Goal: Task Accomplishment & Management: Complete application form

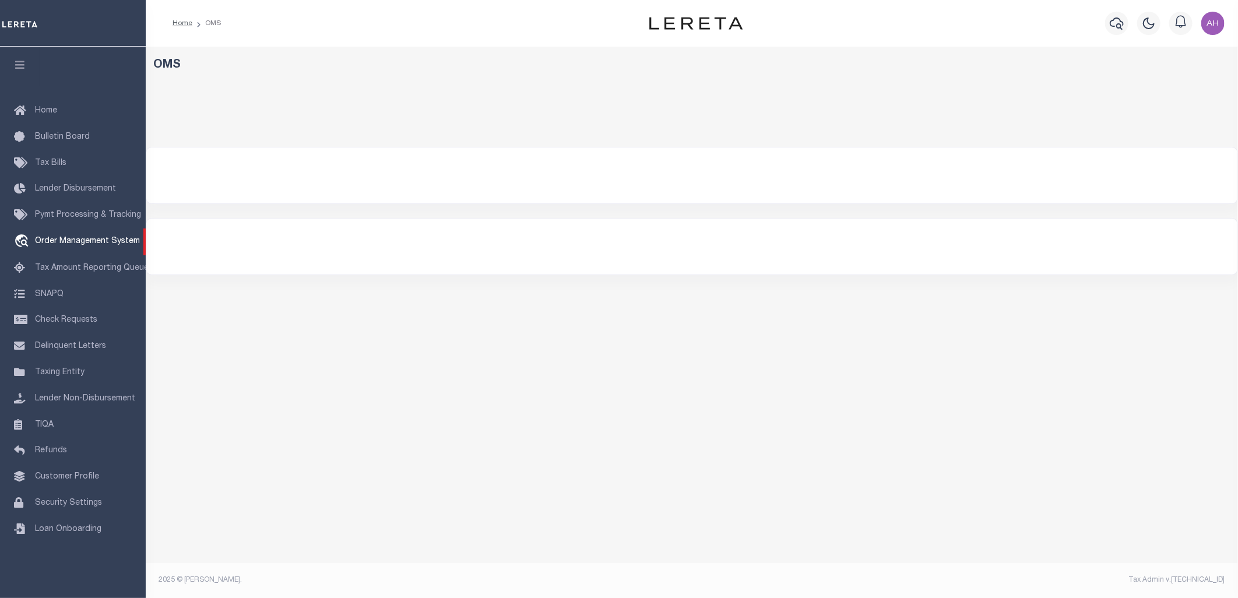
select select "200"
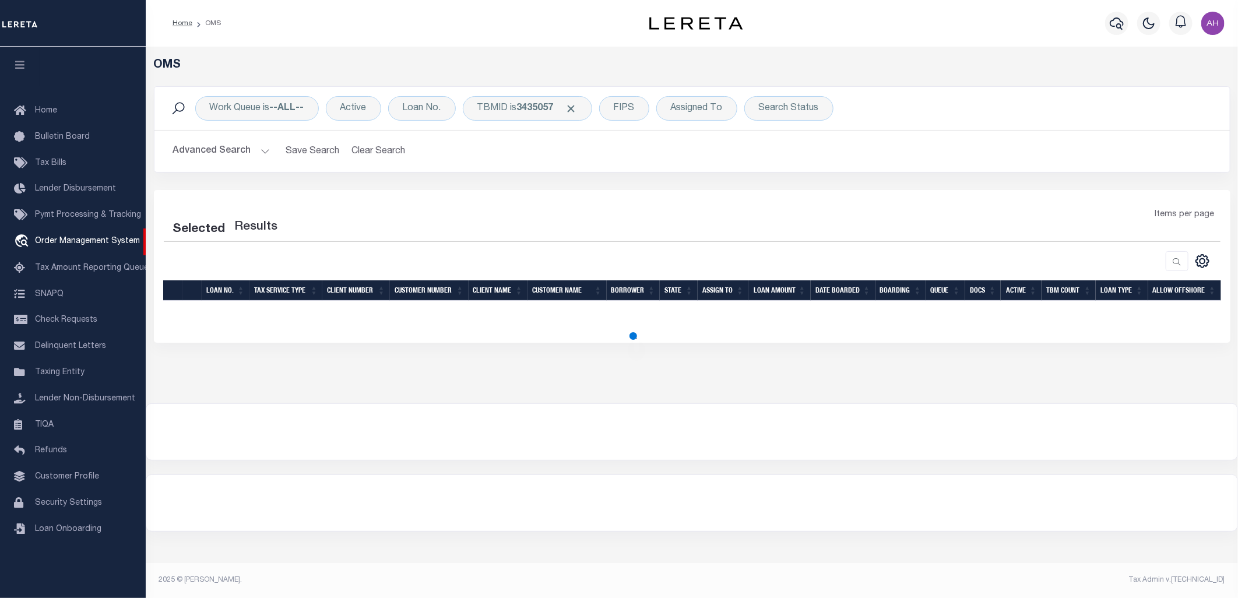
select select "200"
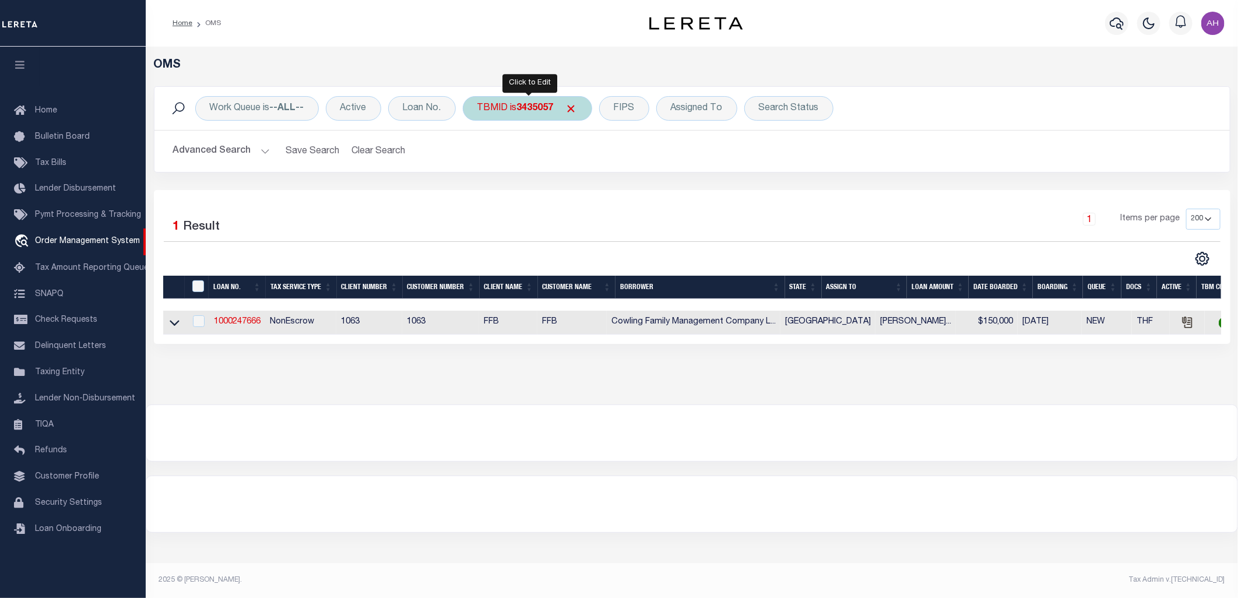
click at [569, 109] on span "Click to Remove" at bounding box center [571, 109] width 12 height 12
click at [276, 153] on h2 "Advanced Search Save Search Clear Search tblSearchTopScreen_dynamictable_____De…" at bounding box center [692, 151] width 1057 height 23
click at [261, 149] on button "Advanced Search" at bounding box center [221, 151] width 97 height 23
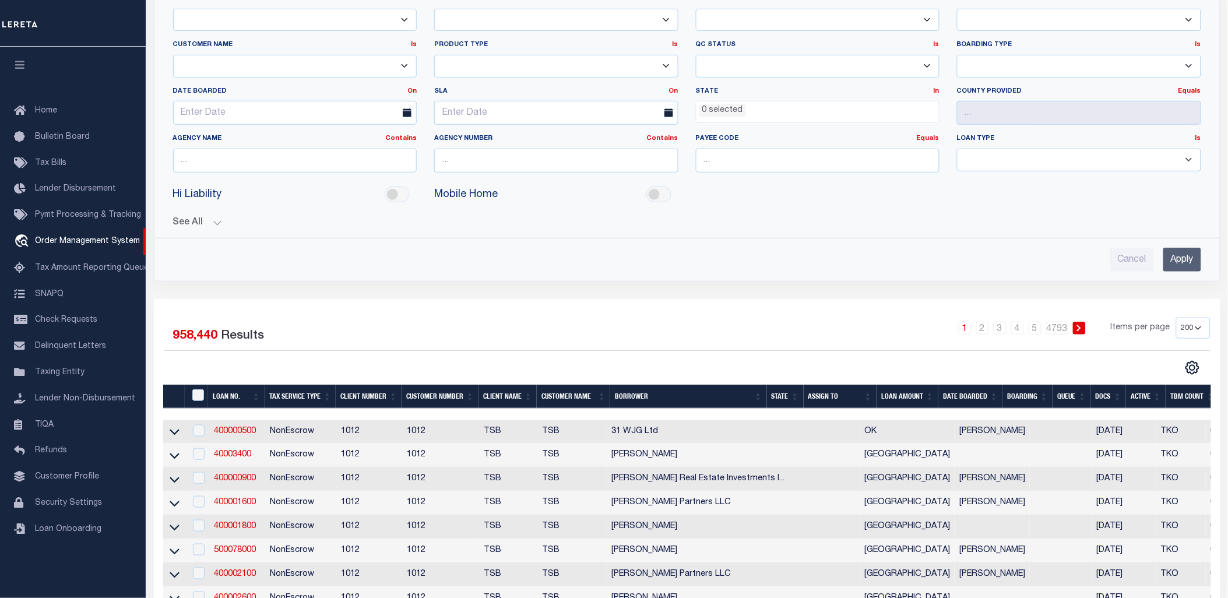
scroll to position [231, 0]
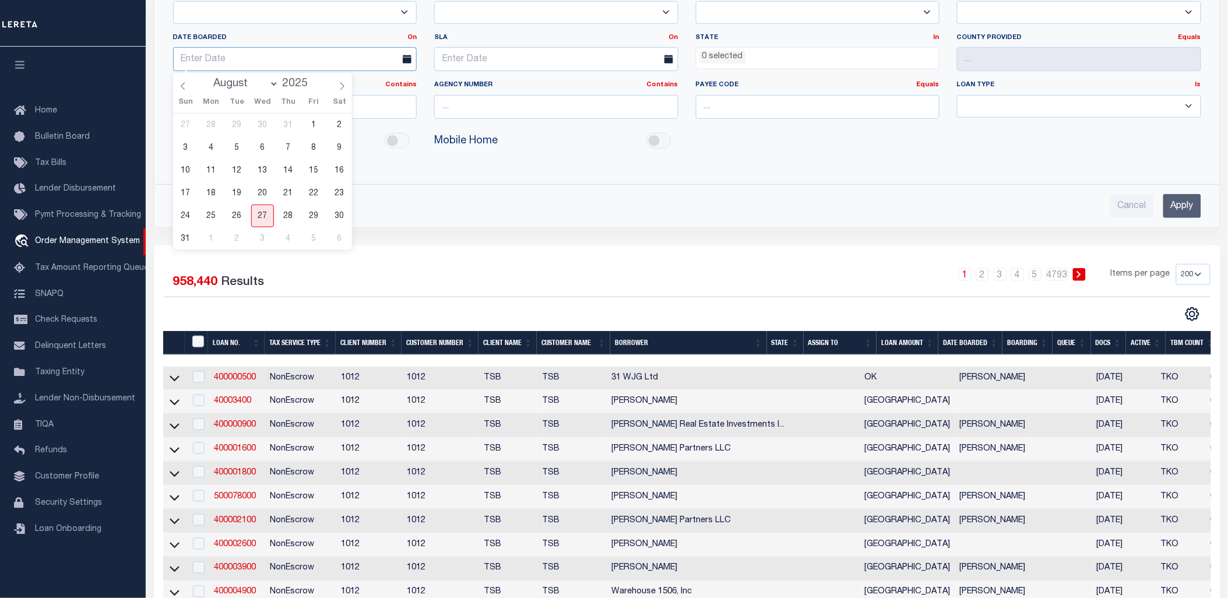
click at [276, 54] on input "text" at bounding box center [295, 59] width 244 height 24
click at [234, 216] on span "26" at bounding box center [237, 216] width 23 height 23
type input "[DATE]"
click at [1196, 210] on input "Apply" at bounding box center [1182, 206] width 38 height 24
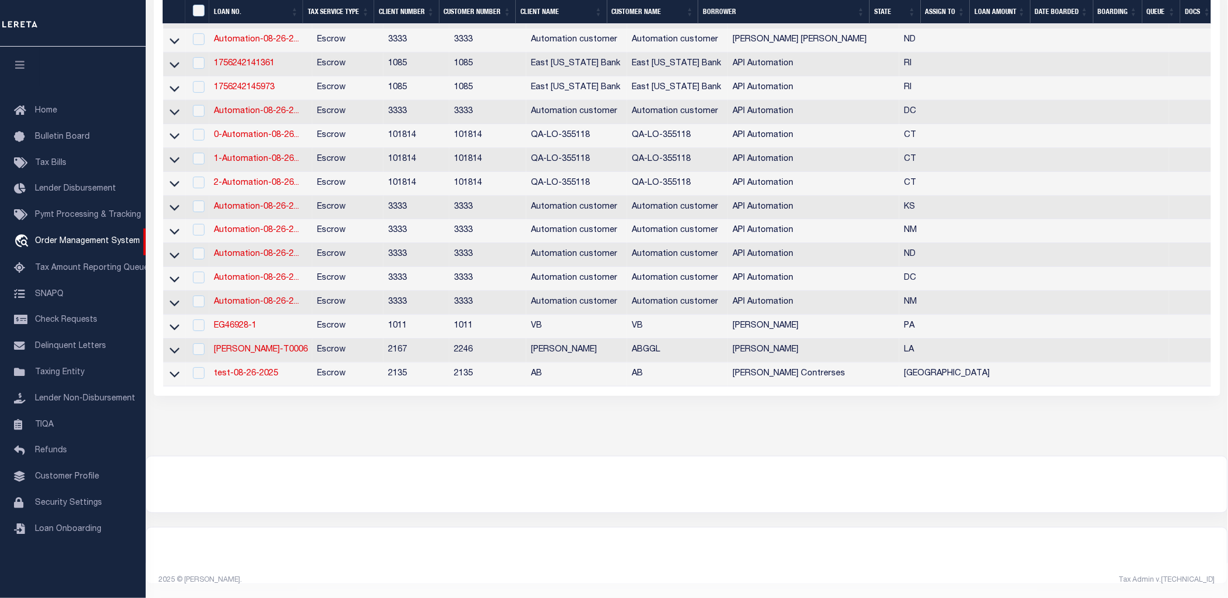
scroll to position [2934, 0]
click at [241, 378] on link "test-08-26-2025" at bounding box center [246, 374] width 64 height 8
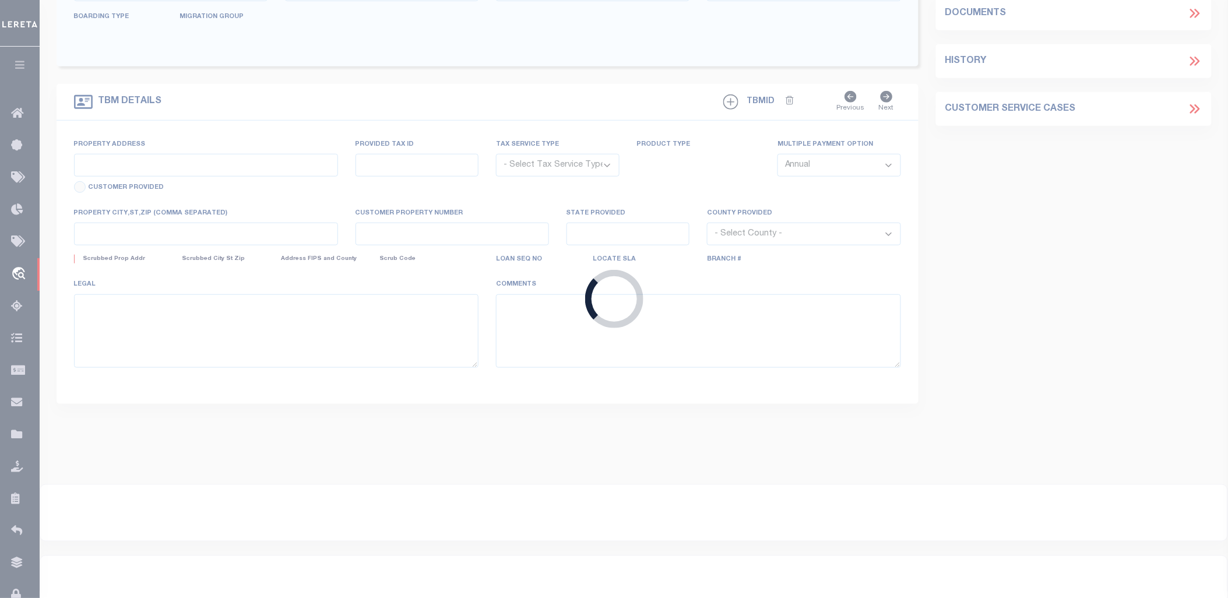
type input "test-08-26-2025"
type input "[PERSON_NAME] Contrerses"
select select
type input "209 [PERSON_NAME] LN"
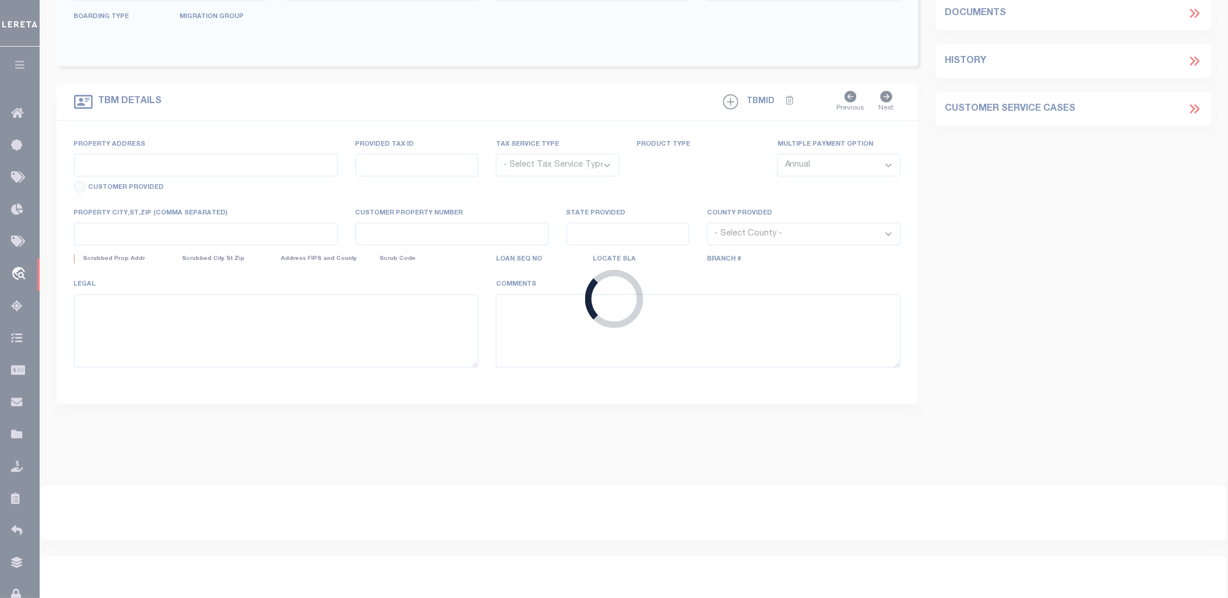
type input "[PERSON_NAME] [GEOGRAPHIC_DATA] 75757-9714"
type input "[DATE]"
select select "10"
select select "Escrow"
type input "209 [PERSON_NAME] LN"
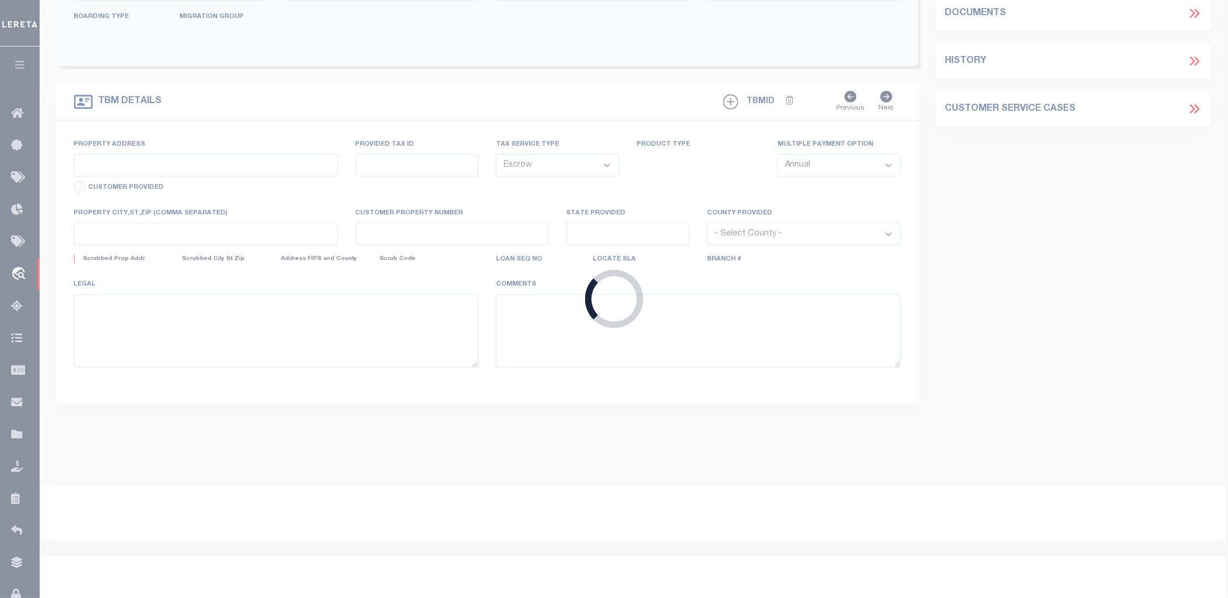
type input "1302"
select select
type input "[PERSON_NAME] [GEOGRAPHIC_DATA] 75757-9714"
type input "QA-CNUMBER-102134"
type input "[GEOGRAPHIC_DATA]"
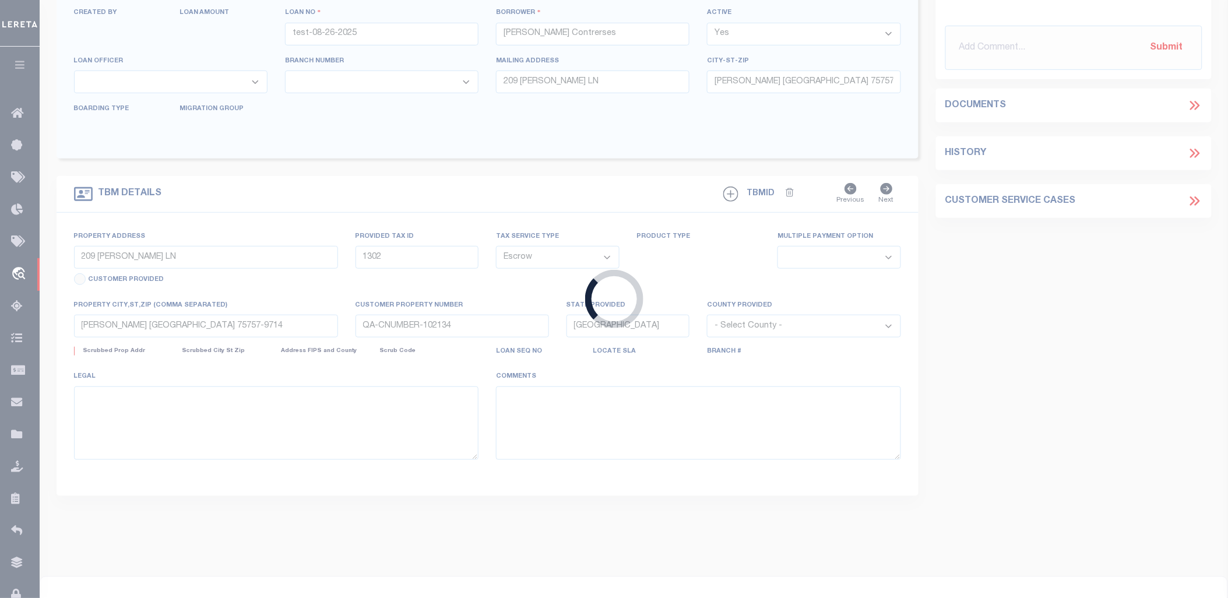
select select "2586"
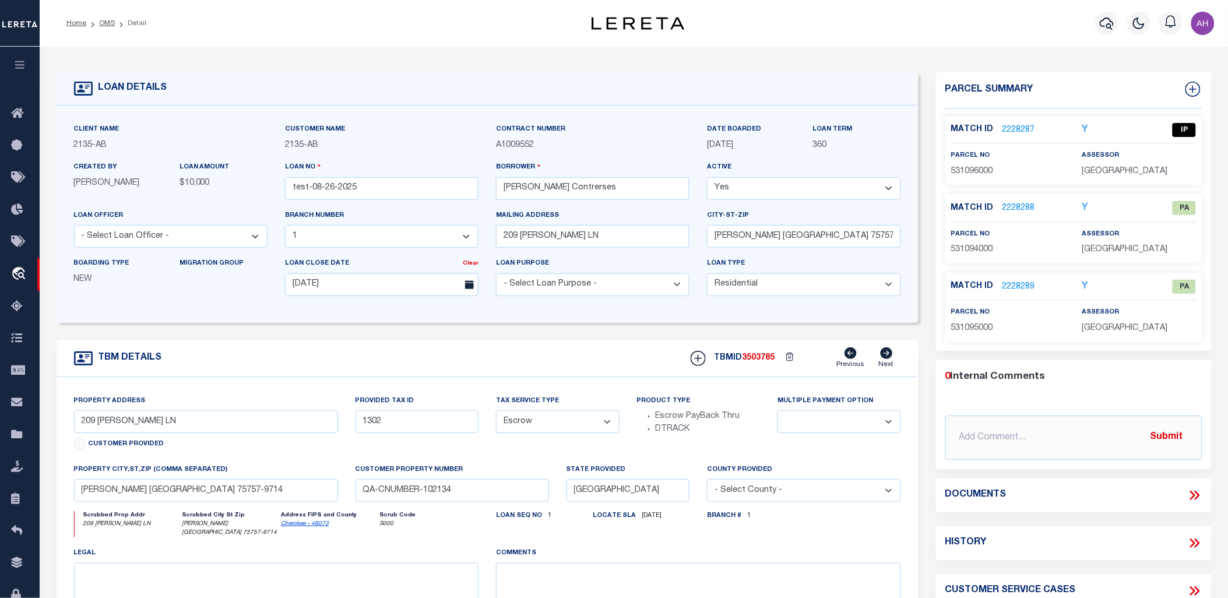
click at [1018, 126] on link "2228287" at bounding box center [1019, 130] width 33 height 12
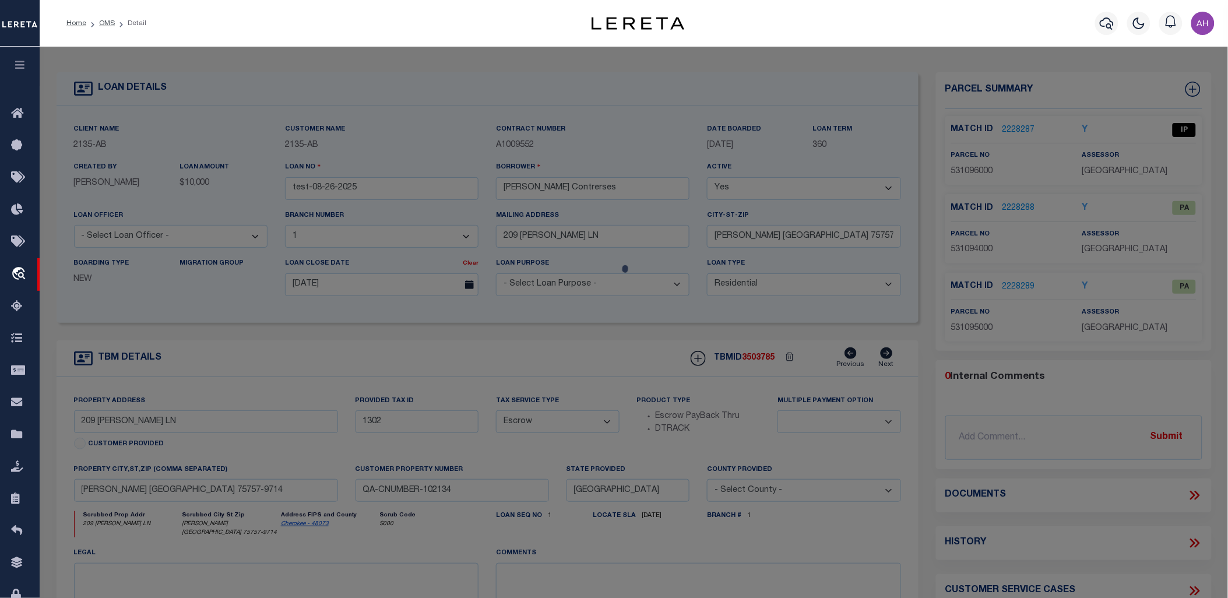
checkbox input "false"
select select "IP"
type input "[PERSON_NAME] & [PERSON_NAME]"
select select "ATL"
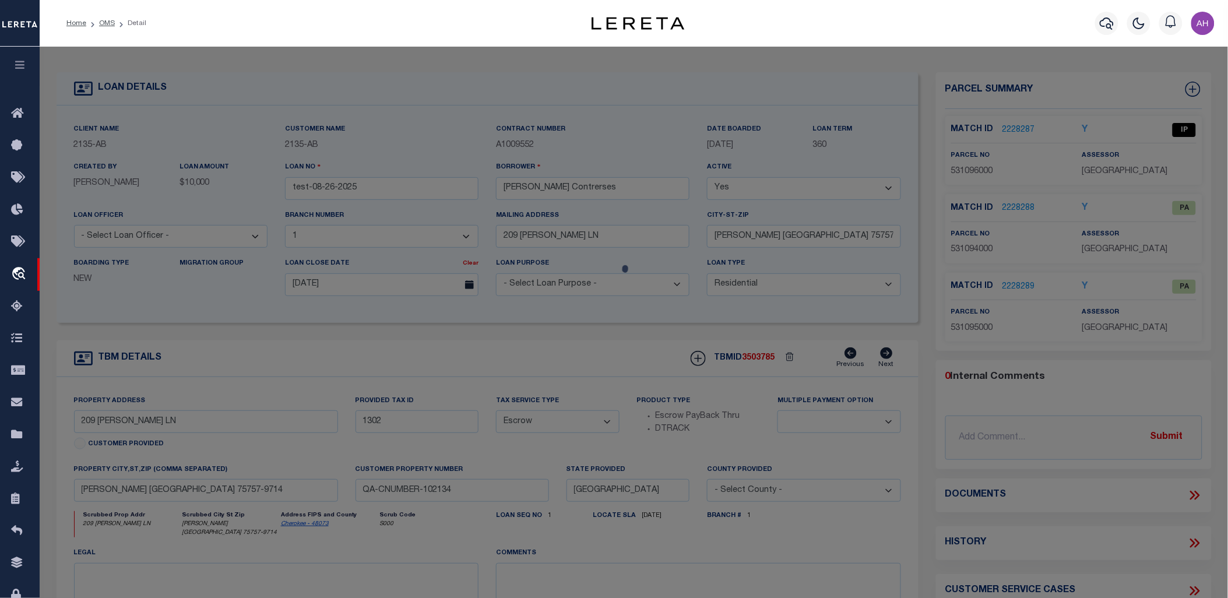
select select
type input "209 [PERSON_NAME] LN"
checkbox input "false"
type input "[PERSON_NAME], [GEOGRAPHIC_DATA] 75757"
type textarea "LOT 144 BLK 1 [GEOGRAPHIC_DATA] [GEOGRAPHIC_DATA] 85 X 110 - BISD"
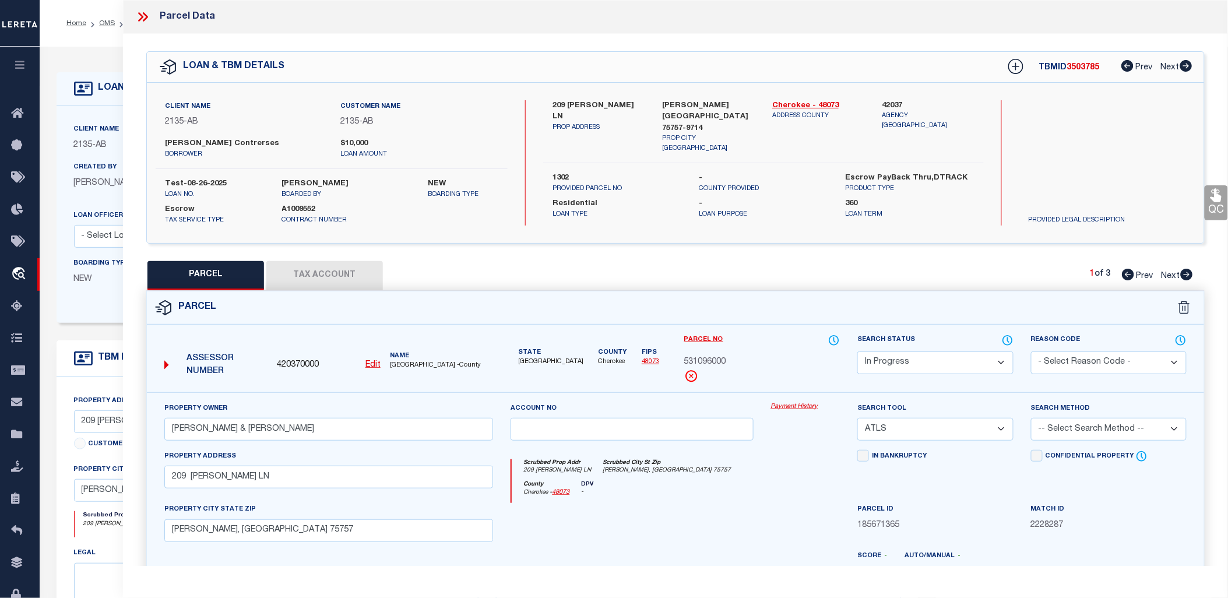
click at [1109, 435] on select "-- Select Search Method -- Property Address Legal Liability Info Provided" at bounding box center [1109, 429] width 156 height 23
click at [1110, 404] on div "Search Method -- Select Search Method -- Property Address Legal Liability Info …" at bounding box center [1109, 421] width 156 height 38
click at [142, 19] on icon at bounding box center [142, 16] width 15 height 15
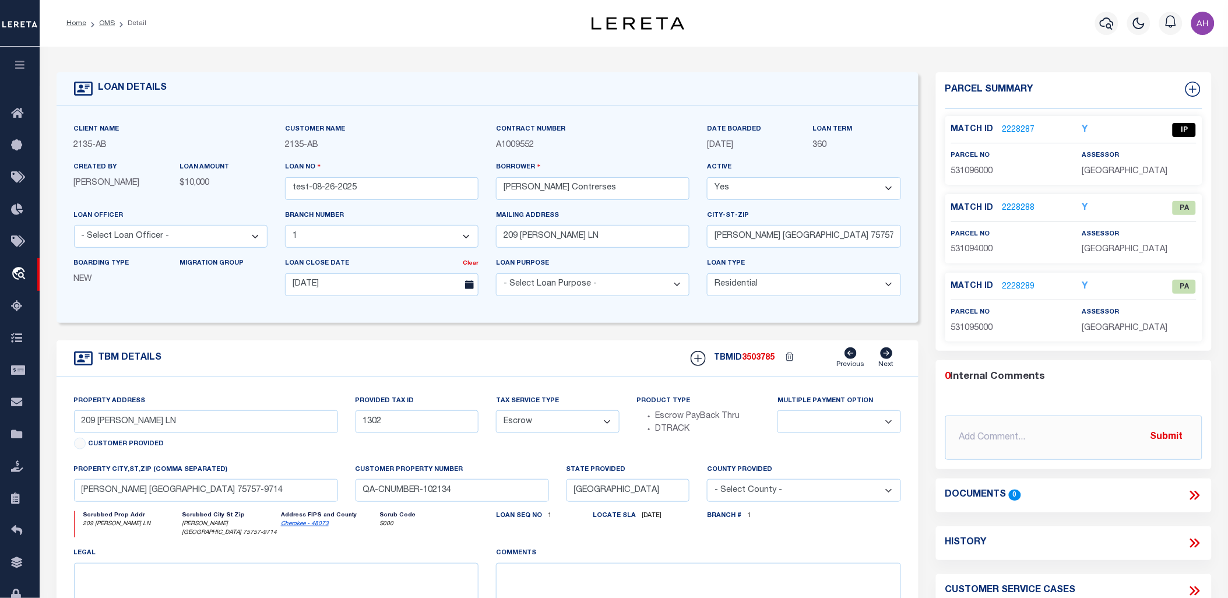
click at [1197, 544] on icon at bounding box center [1194, 543] width 15 height 15
select select "100"
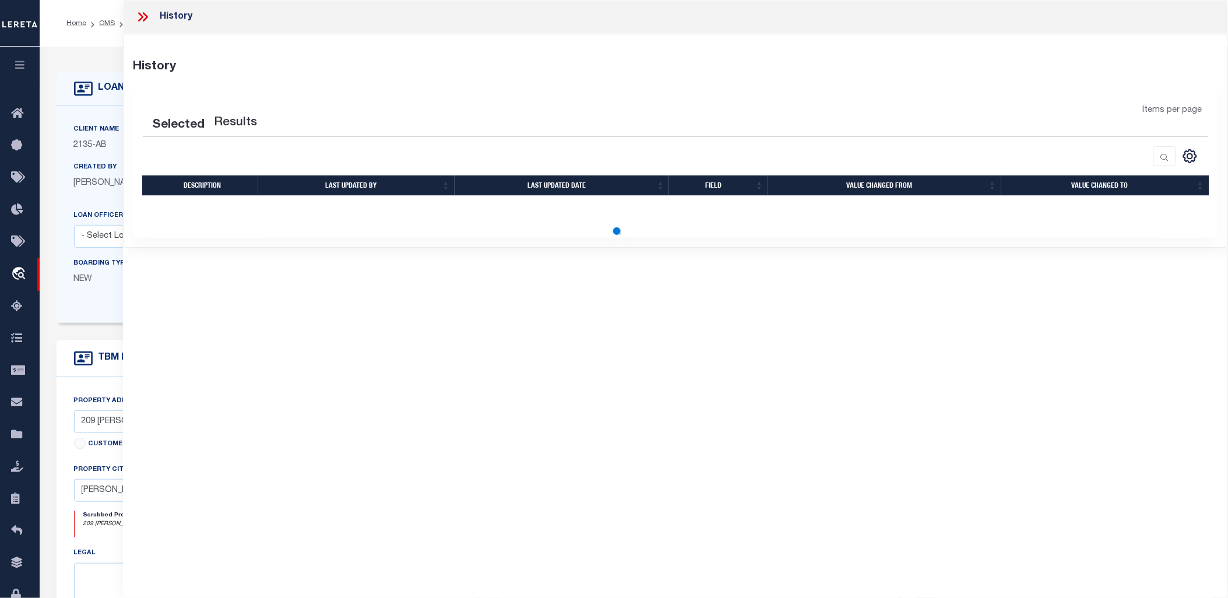
select select "100"
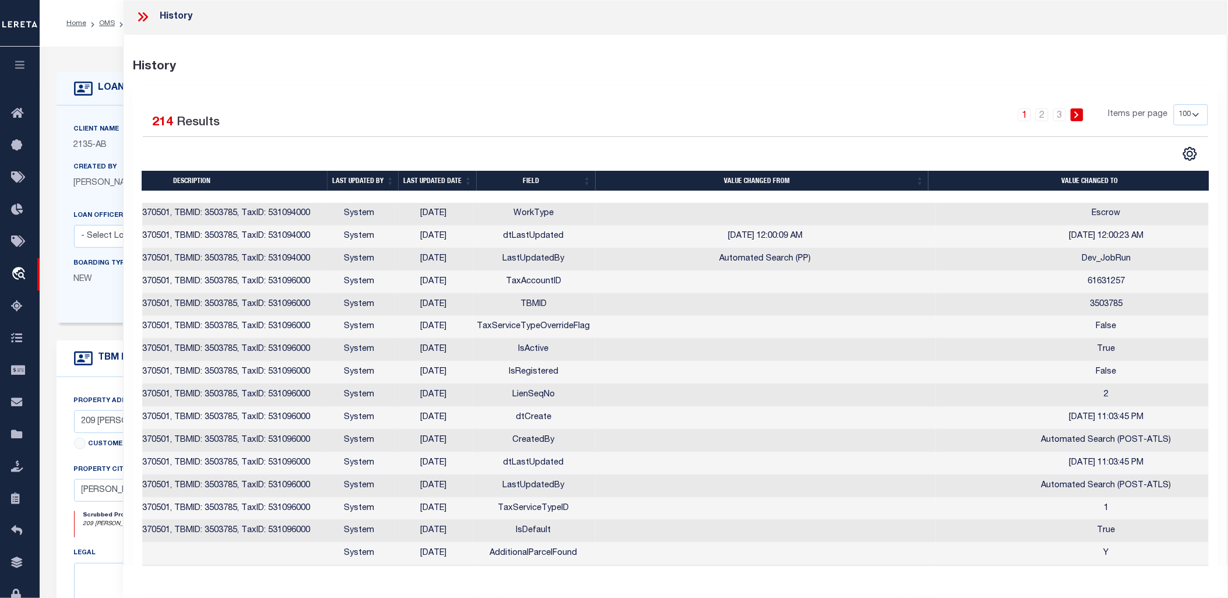
scroll to position [0, 96]
click at [441, 181] on th "Last updated date" at bounding box center [432, 181] width 78 height 20
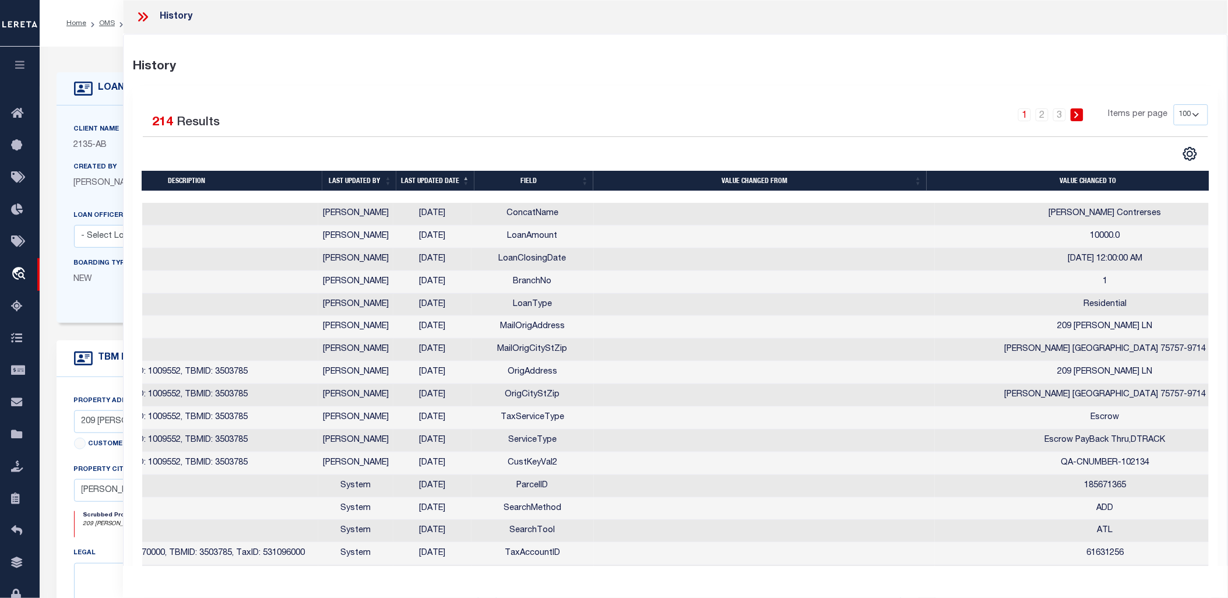
click at [441, 181] on th "Last updated date" at bounding box center [435, 181] width 78 height 20
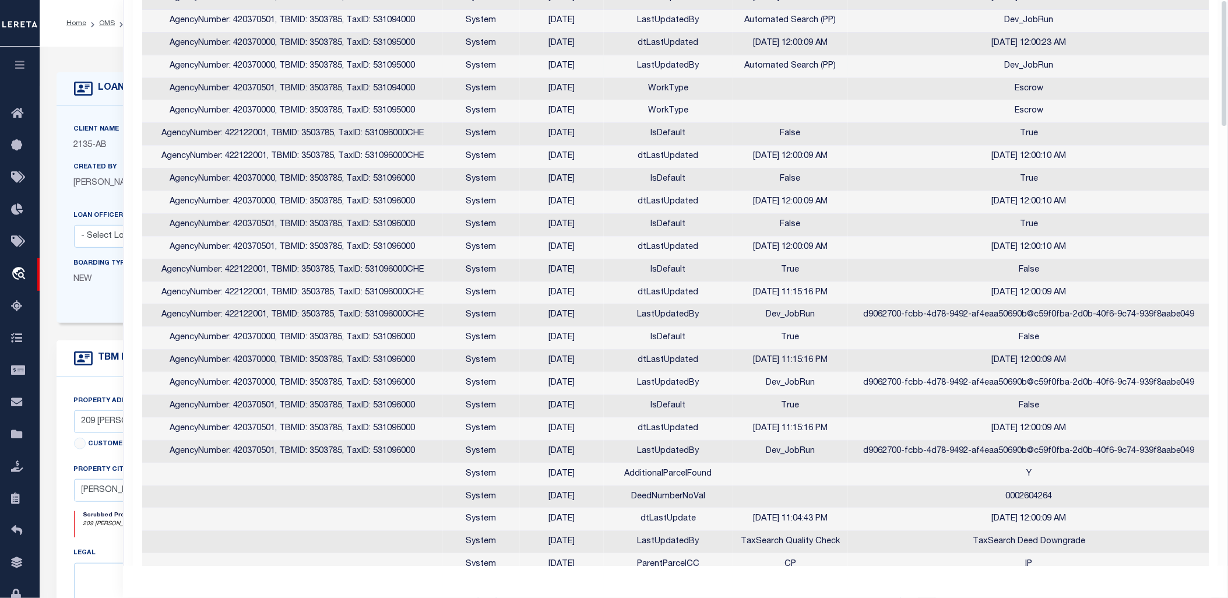
scroll to position [0, 0]
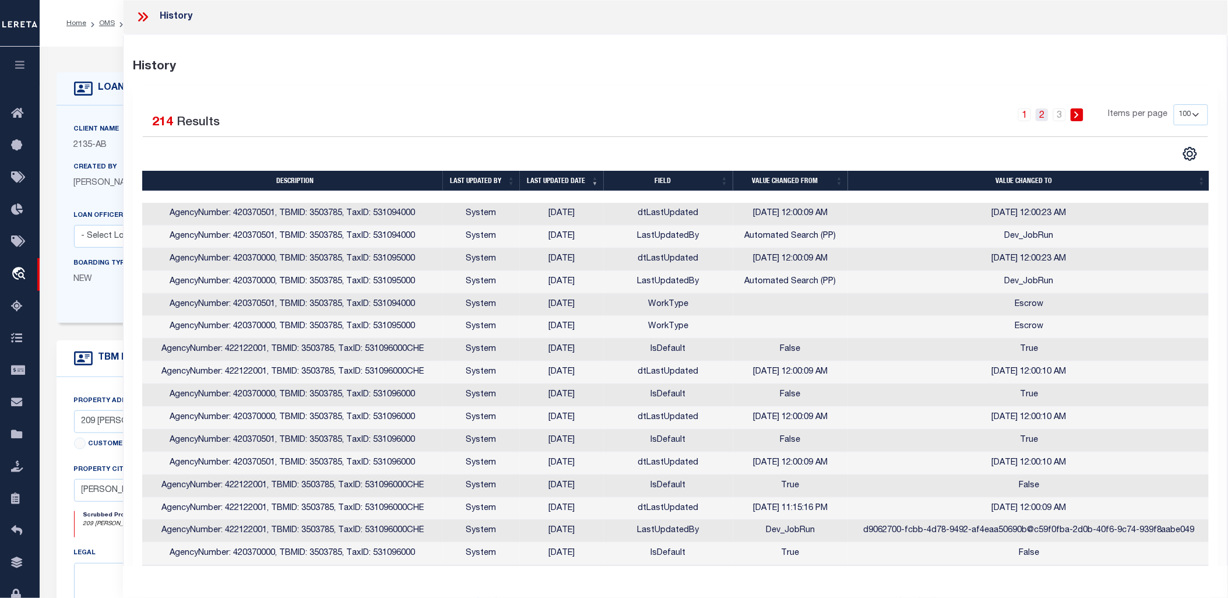
click at [1044, 118] on link "2" at bounding box center [1042, 114] width 13 height 13
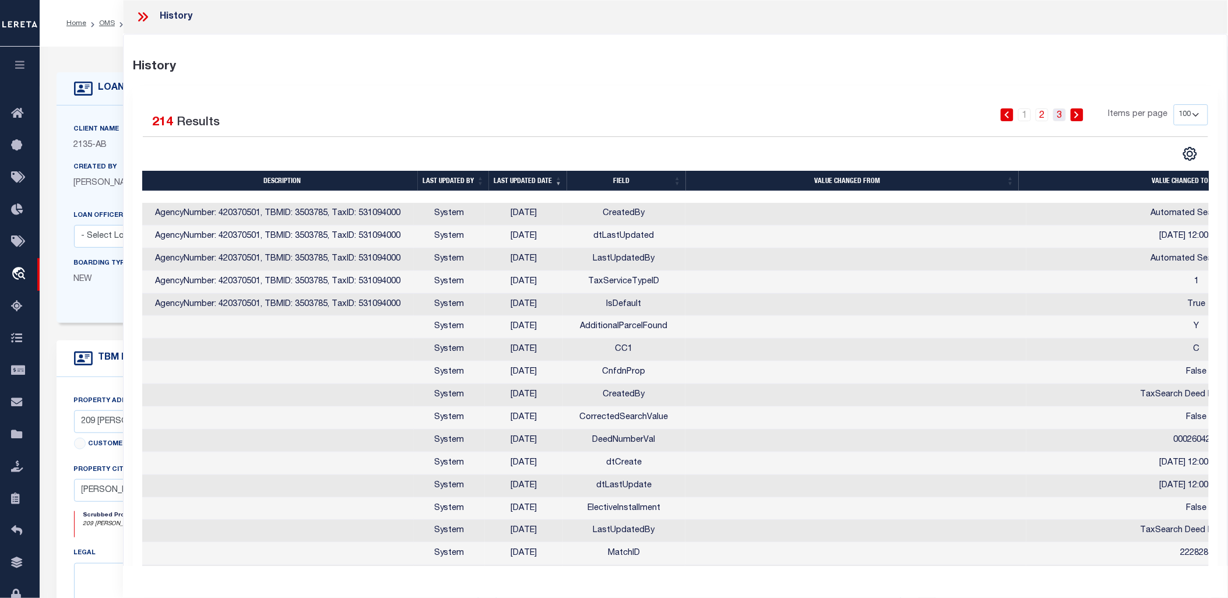
click at [1060, 114] on link "3" at bounding box center [1059, 114] width 13 height 13
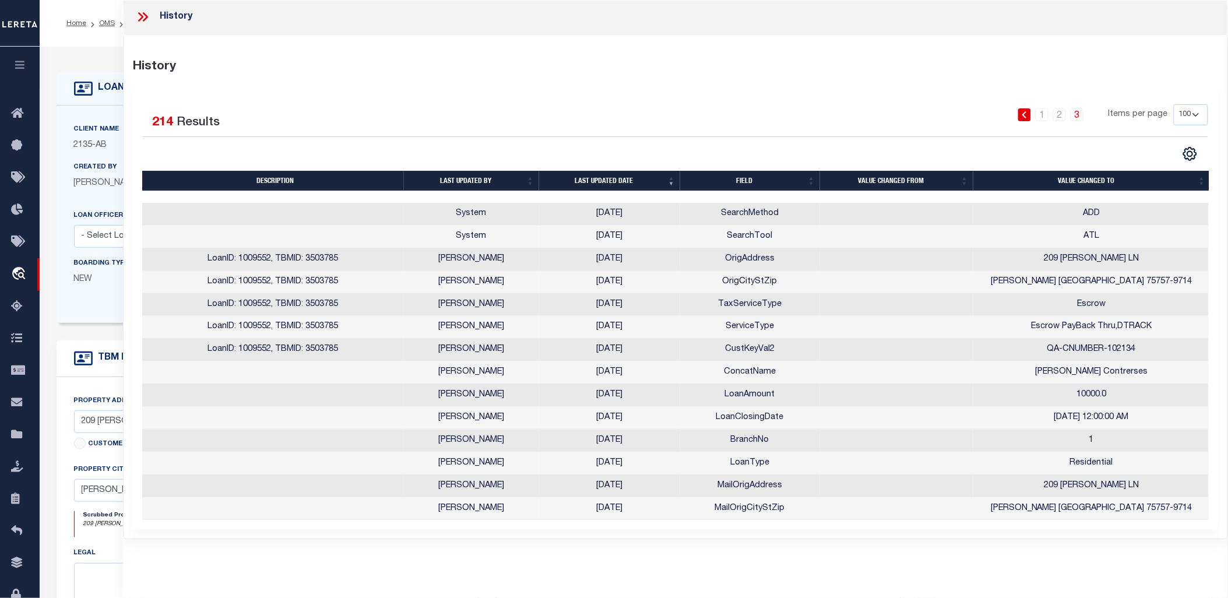
click at [139, 18] on icon at bounding box center [142, 16] width 15 height 15
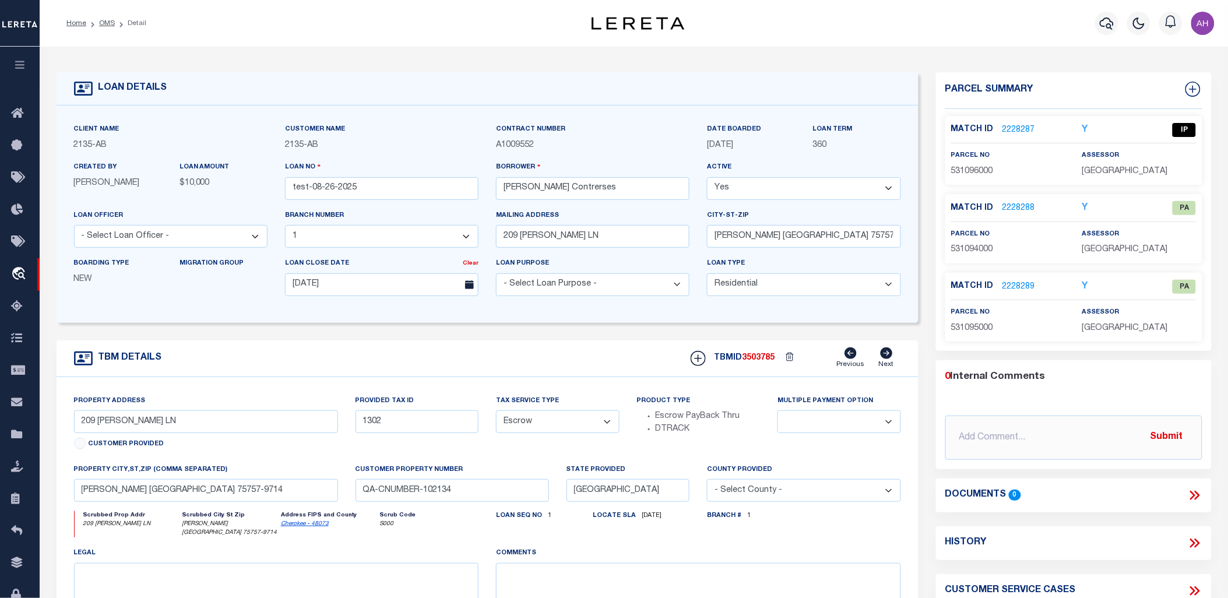
click at [1022, 205] on link "2228288" at bounding box center [1019, 208] width 33 height 12
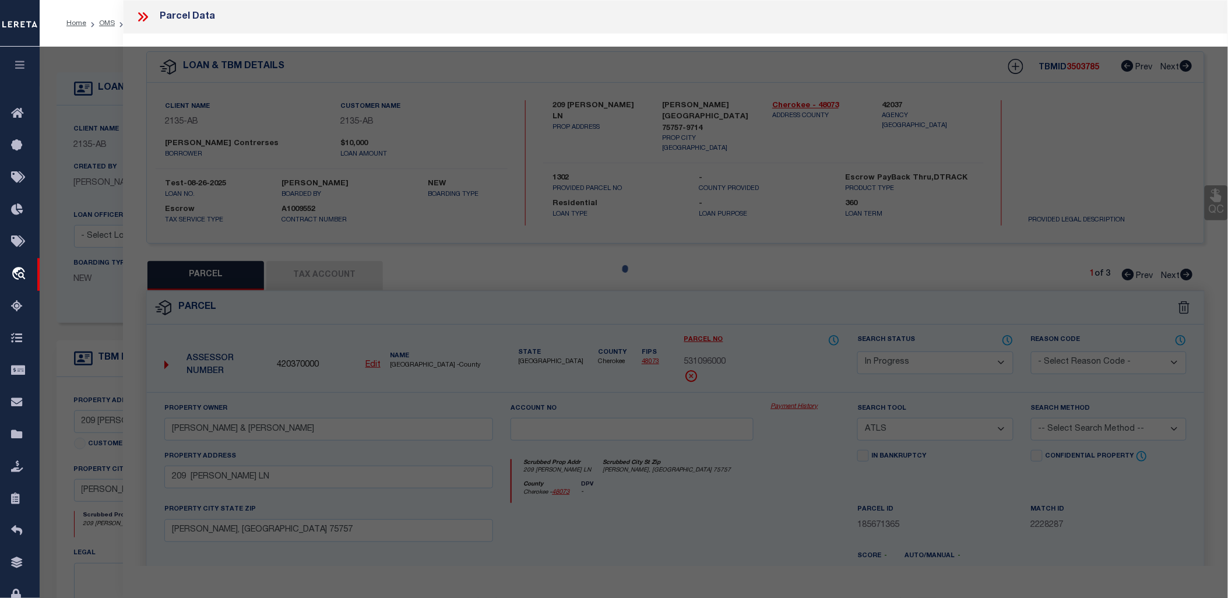
select select "AS"
select select
checkbox input "false"
select select "PA"
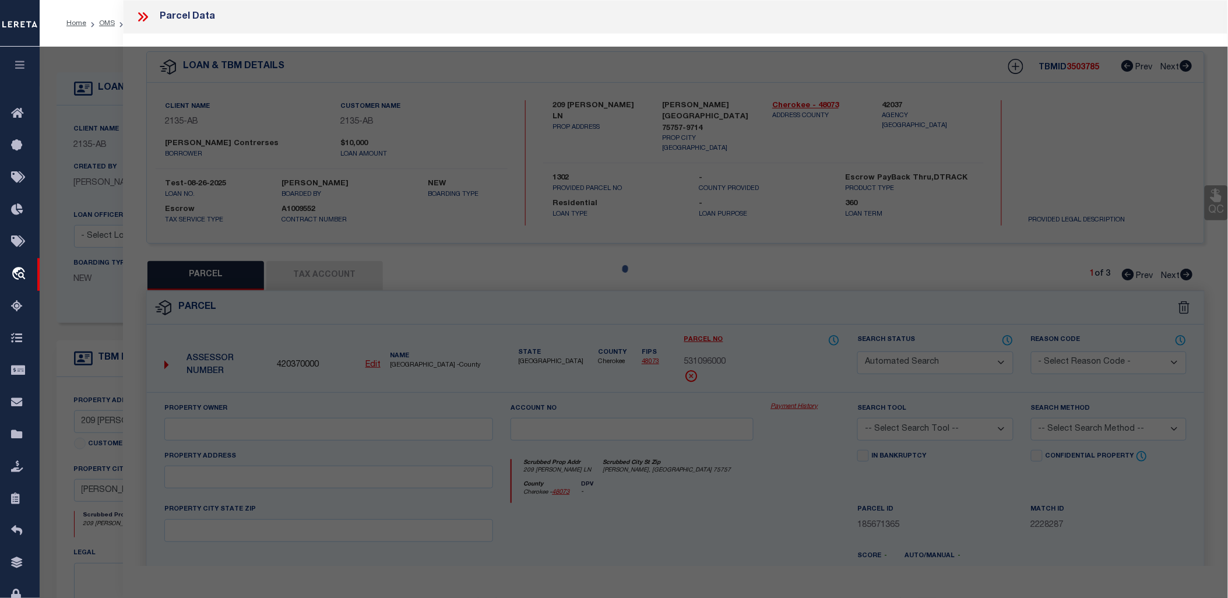
select select "MDD"
select select "ADD"
checkbox input "false"
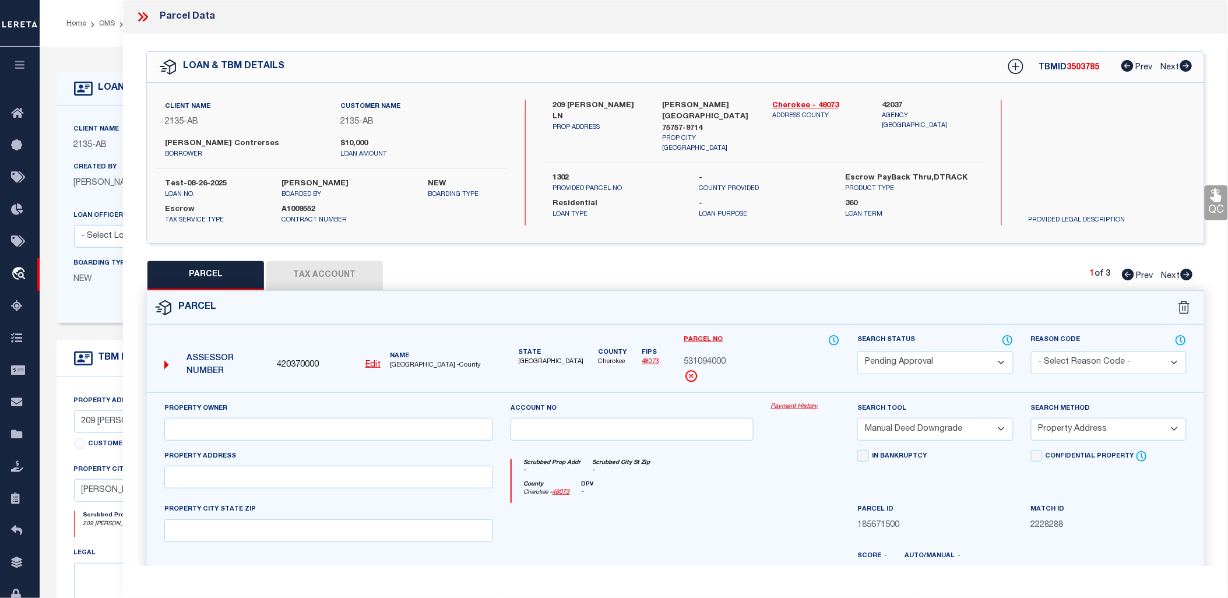
click at [145, 17] on icon at bounding box center [142, 16] width 15 height 15
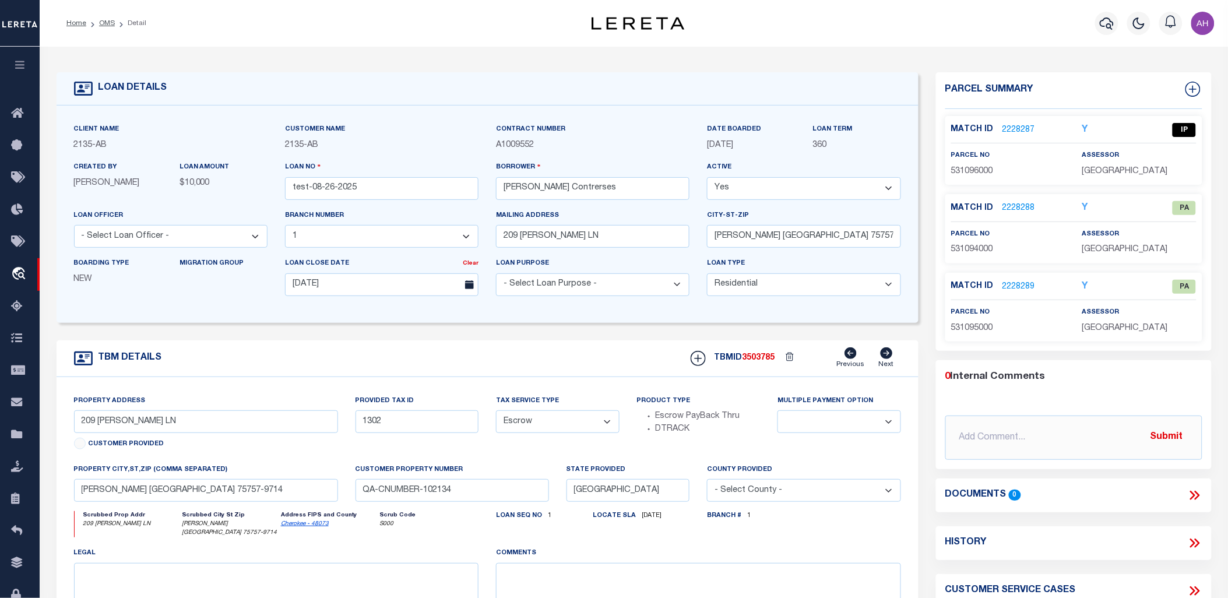
click at [1017, 129] on link "2228287" at bounding box center [1019, 130] width 33 height 12
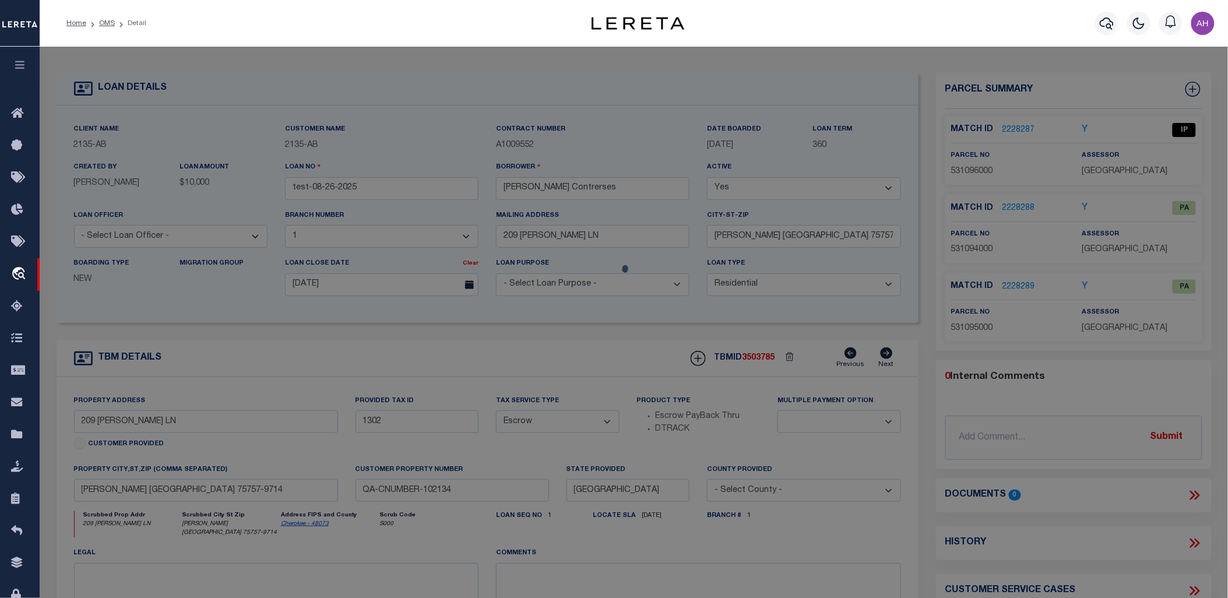
select select "AS"
select select
checkbox input "false"
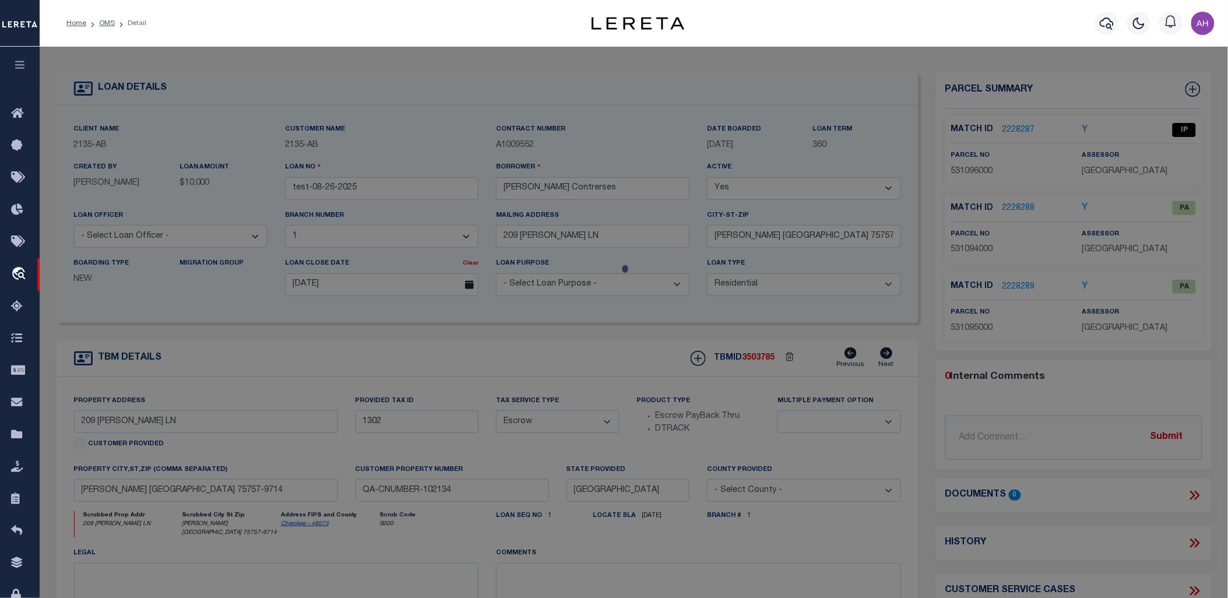
select select "IP"
type input "[PERSON_NAME] & [PERSON_NAME]"
select select "ATL"
select select
type input "209 [PERSON_NAME] LN"
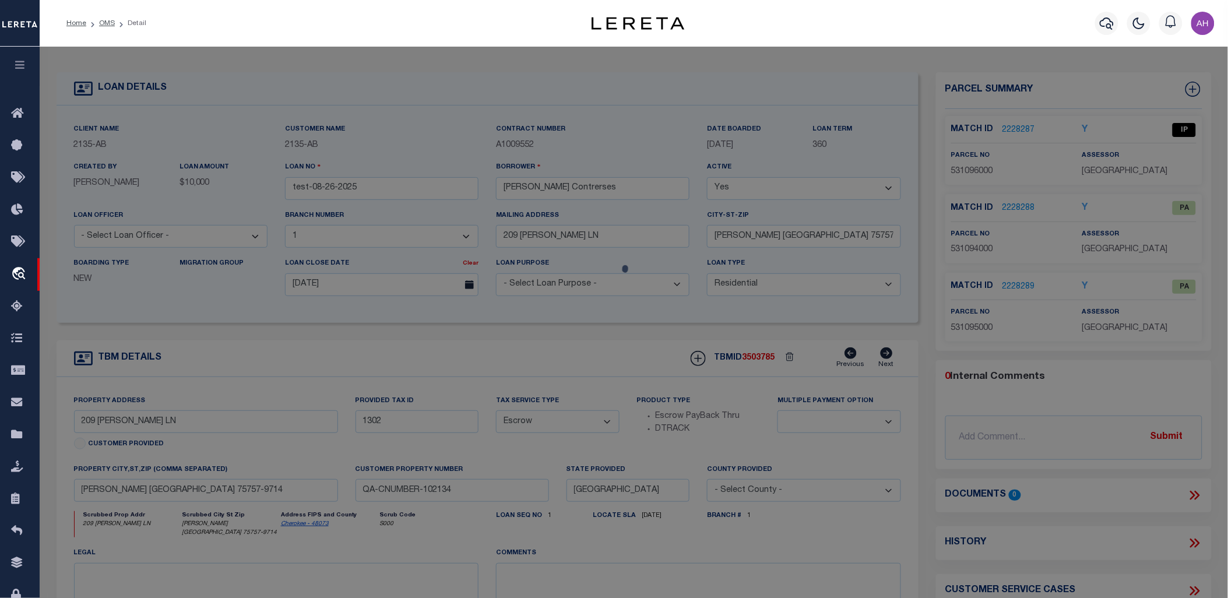
checkbox input "false"
type input "[PERSON_NAME], [GEOGRAPHIC_DATA] 75757"
type textarea "LOT 144 BLK 1 [GEOGRAPHIC_DATA] [GEOGRAPHIC_DATA] 85 X 110 - BISD"
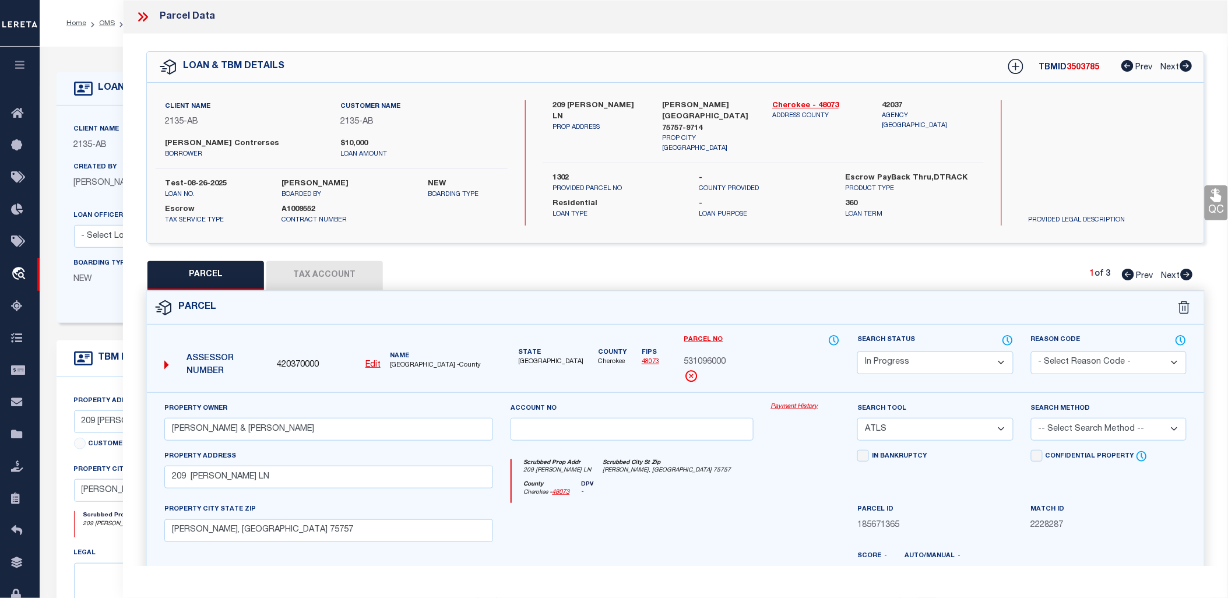
click at [1140, 430] on select "-- Select Search Method -- Property Address Legal Liability Info Provided" at bounding box center [1109, 429] width 156 height 23
select select
click at [1031, 418] on select "-- Select Search Method -- Property Address Legal Liability Info Provided" at bounding box center [1109, 429] width 156 height 23
click at [1127, 433] on select "-- Select Search Method -- Property Address Legal Liability Info Provided" at bounding box center [1109, 429] width 156 height 23
click at [593, 311] on div "Parcel" at bounding box center [675, 307] width 1057 height 33
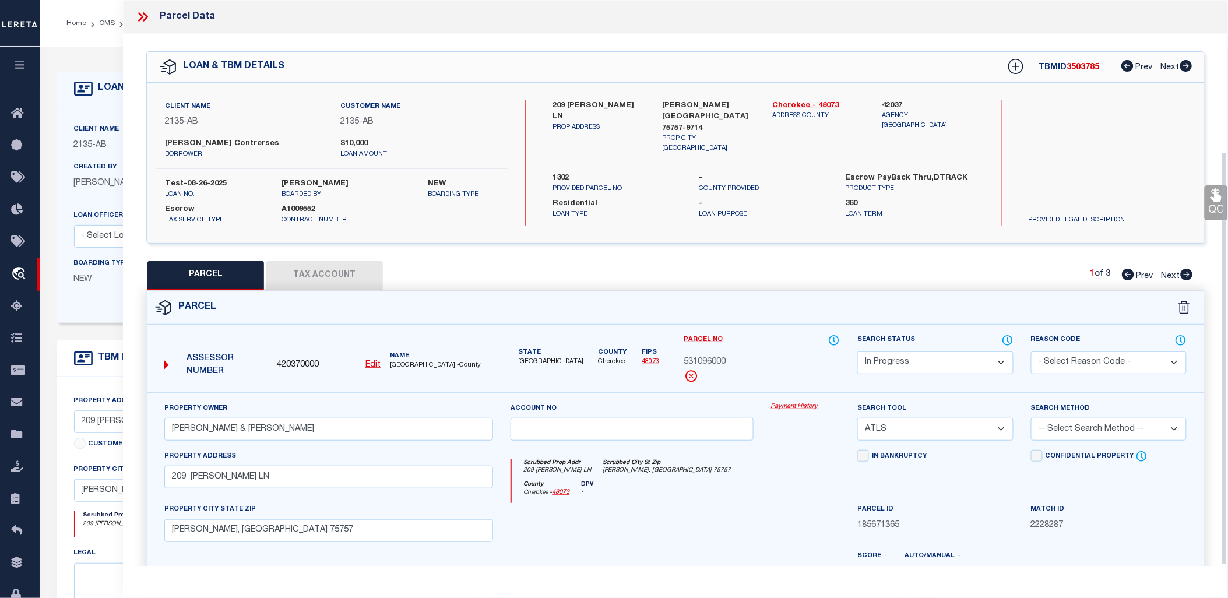
scroll to position [208, 0]
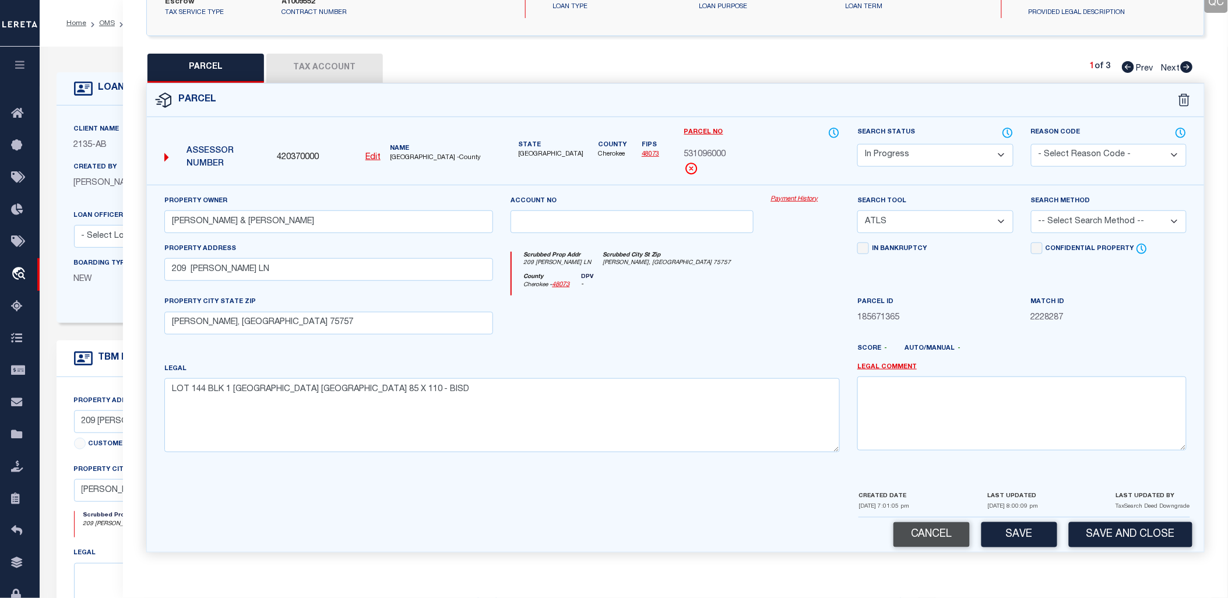
click at [948, 533] on button "Cancel" at bounding box center [932, 534] width 76 height 25
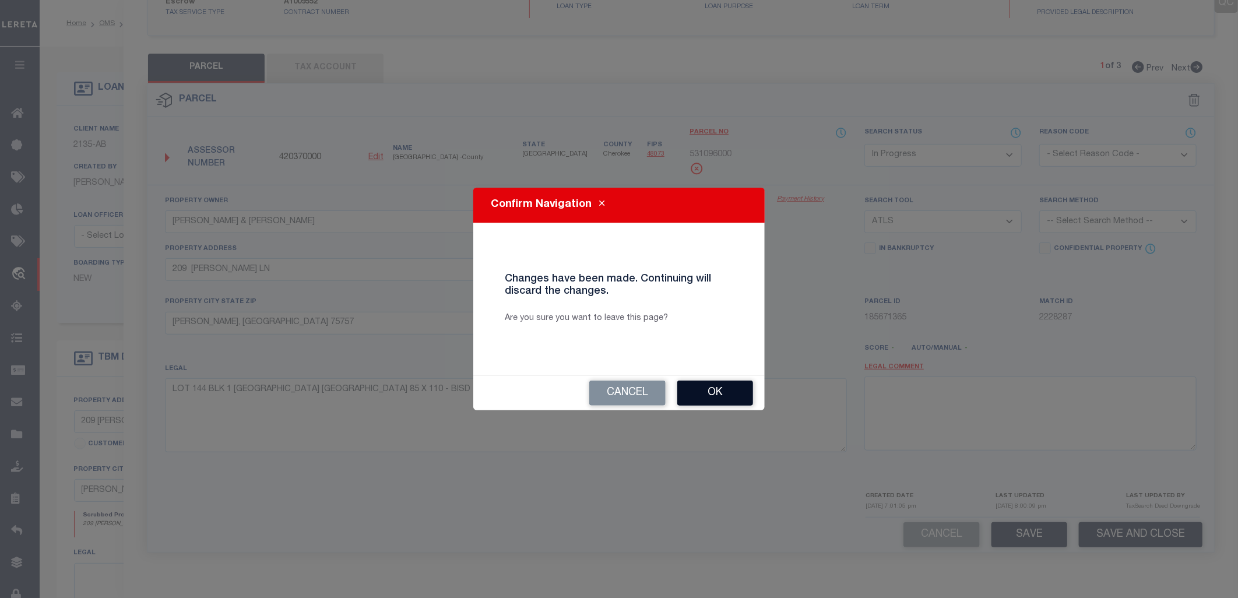
click at [737, 394] on button "Ok" at bounding box center [715, 393] width 76 height 25
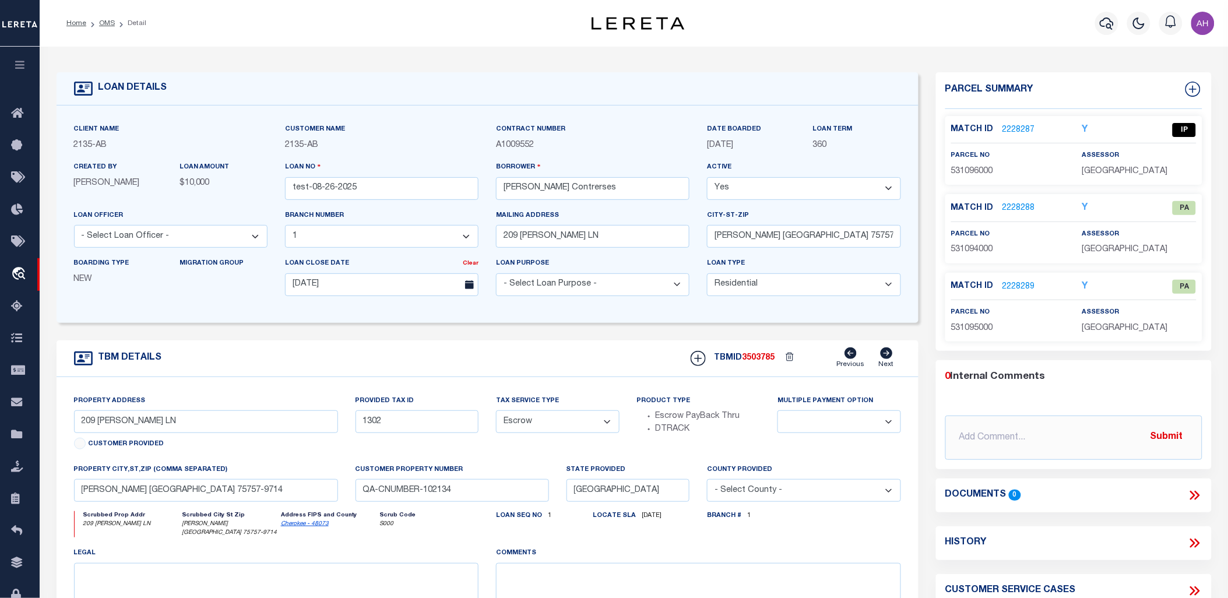
click at [1024, 124] on link "2228287" at bounding box center [1019, 130] width 33 height 12
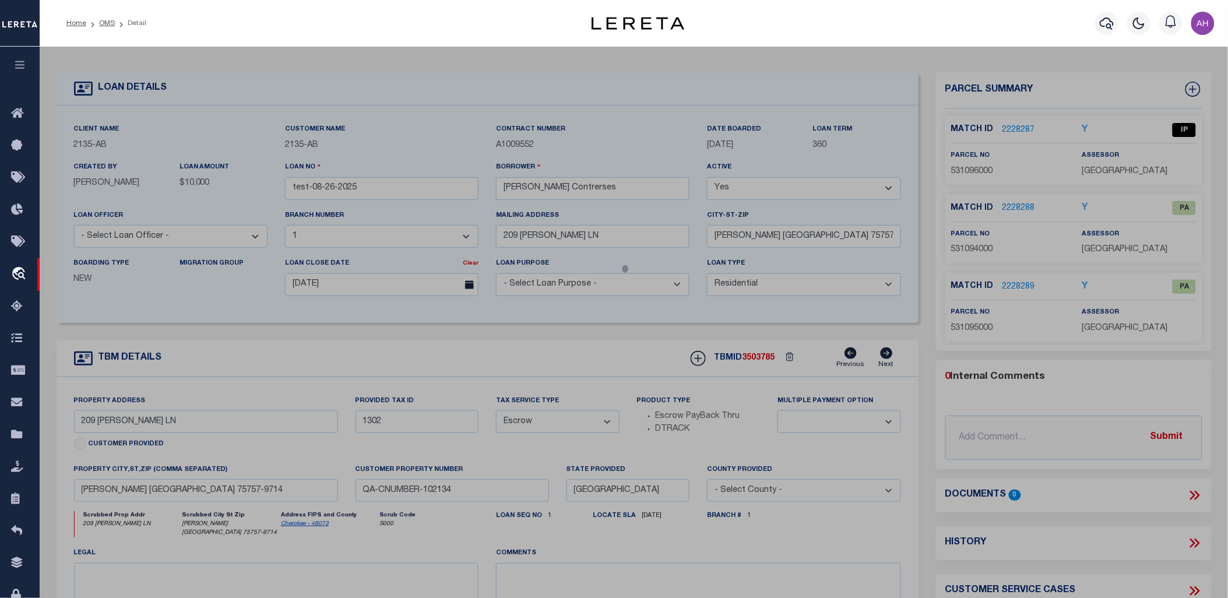
select select "AS"
select select
checkbox input "false"
select select "IP"
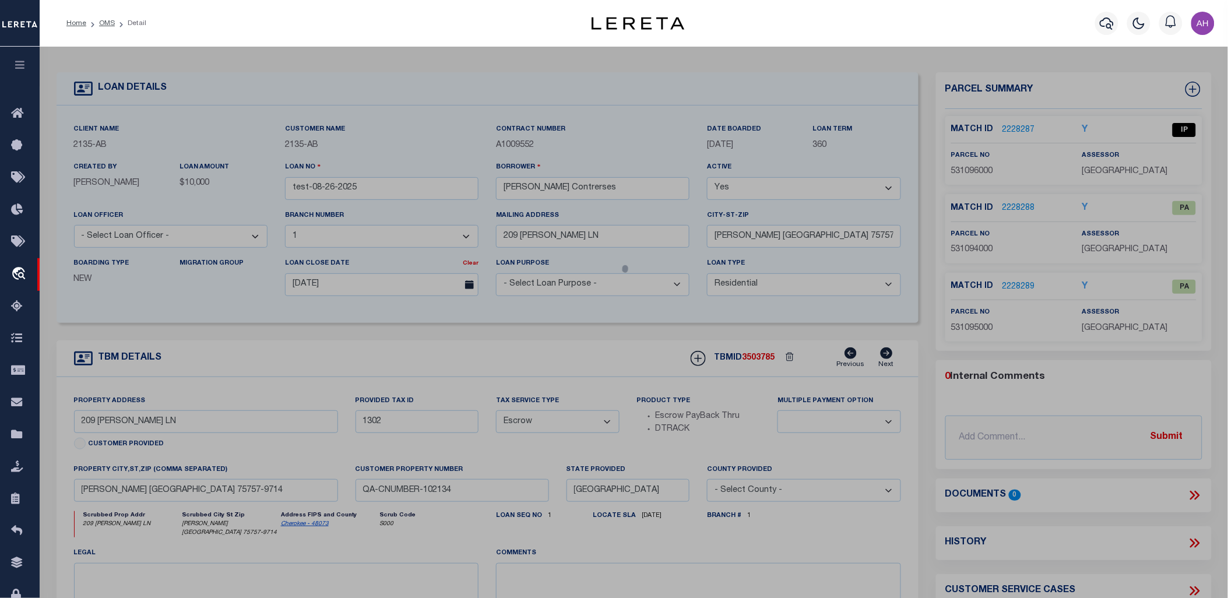
type input "[PERSON_NAME] & [PERSON_NAME]"
select select "ATL"
select select
type input "209 [PERSON_NAME] LN"
checkbox input "false"
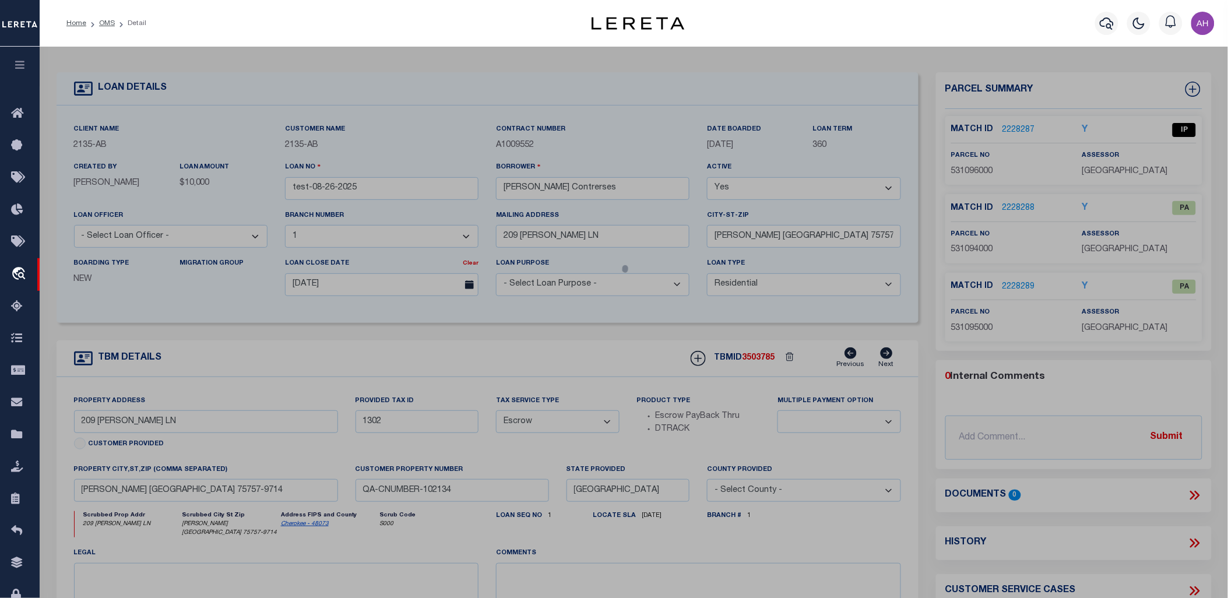
type input "[PERSON_NAME], [GEOGRAPHIC_DATA] 75757"
type textarea "LOT 144 BLK 1 [GEOGRAPHIC_DATA] [GEOGRAPHIC_DATA] 85 X 110 - BISD"
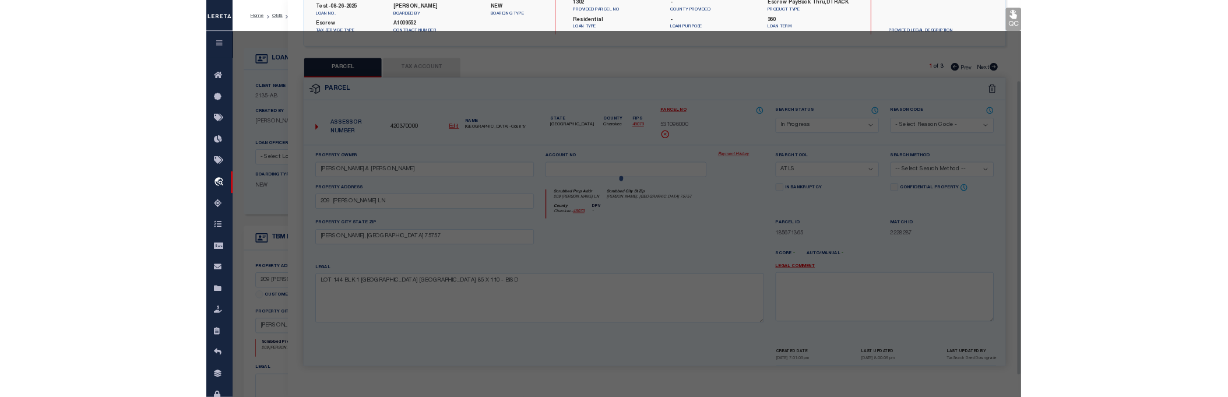
scroll to position [173, 0]
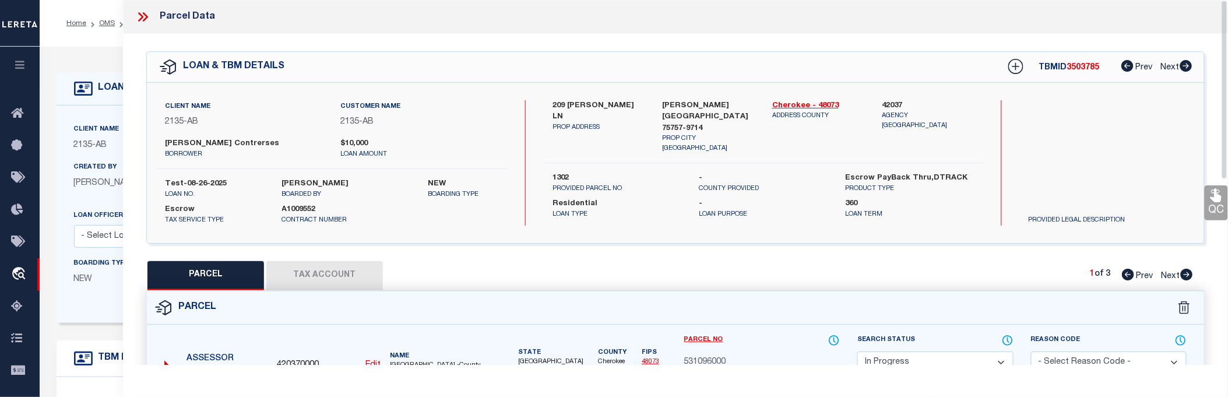
click at [147, 18] on icon at bounding box center [142, 16] width 15 height 15
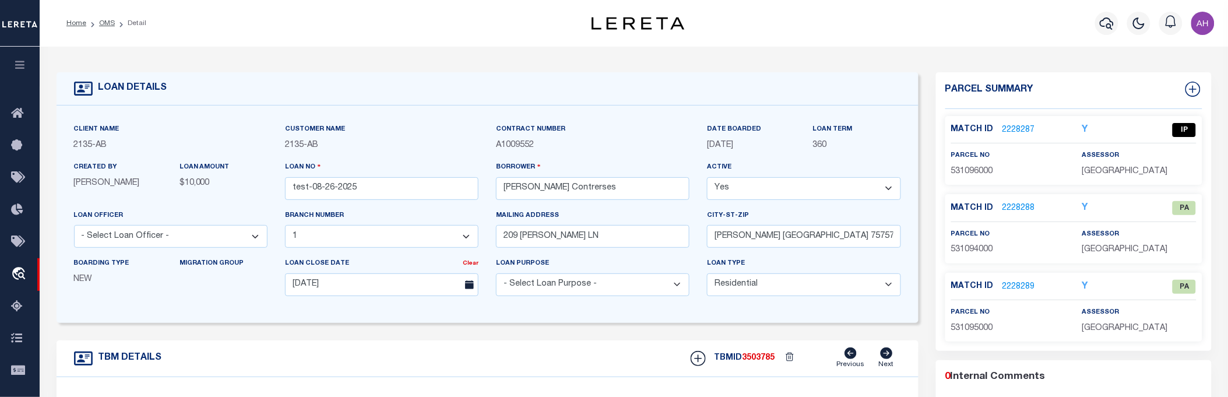
scroll to position [259, 0]
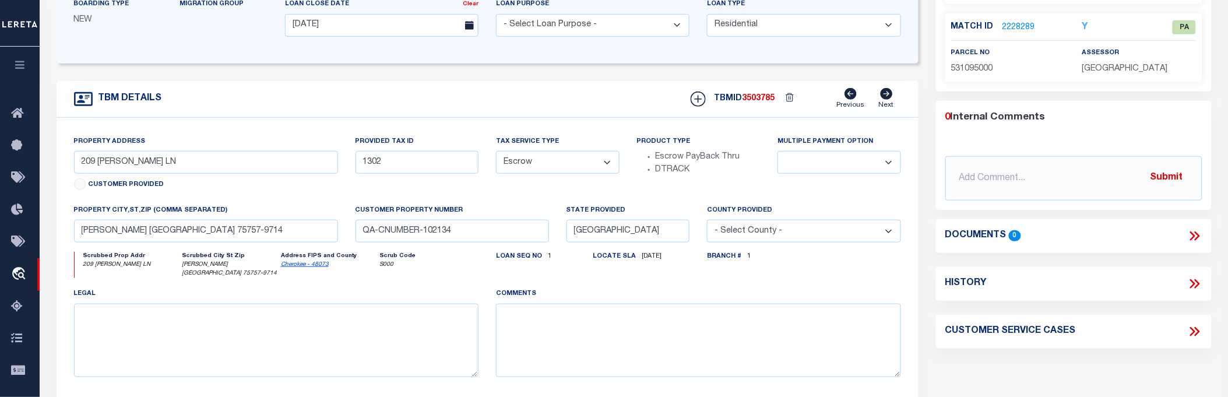
click at [1198, 283] on icon at bounding box center [1196, 283] width 5 height 9
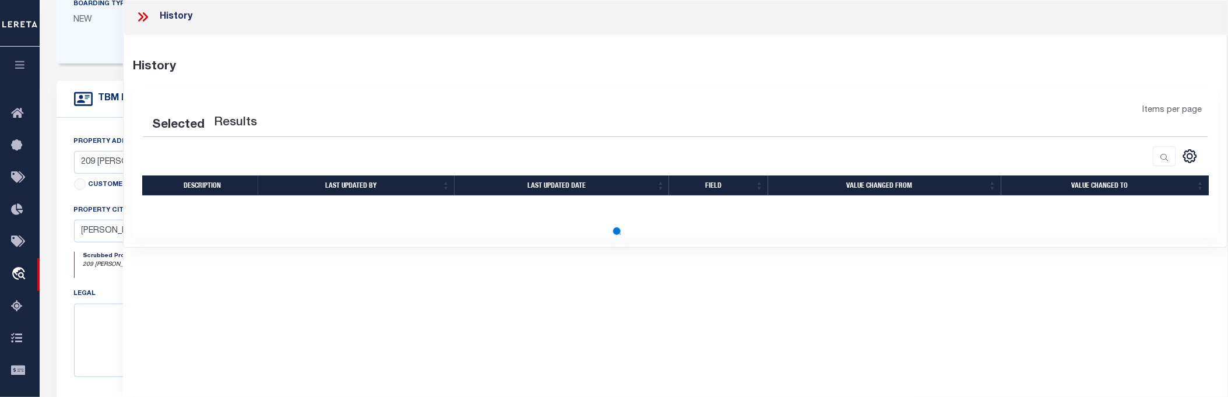
select select "100"
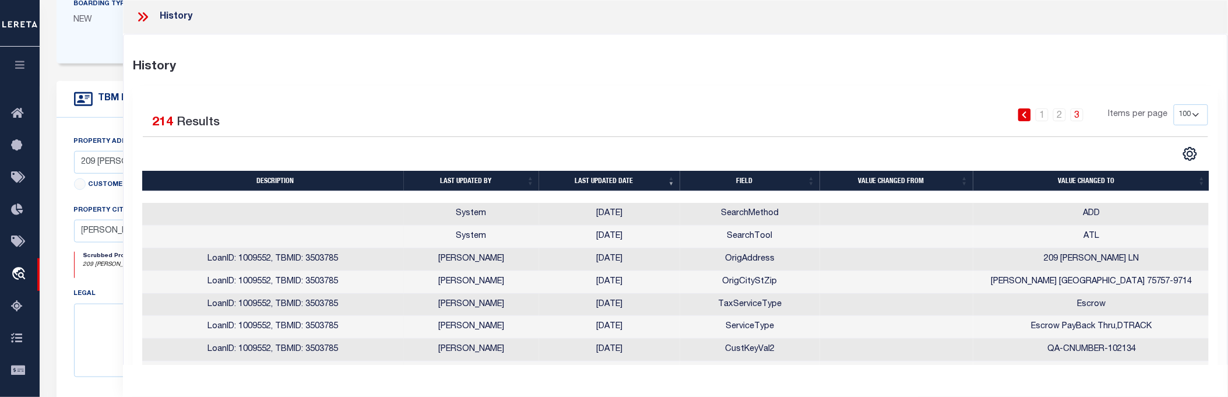
click at [140, 17] on icon at bounding box center [142, 16] width 15 height 15
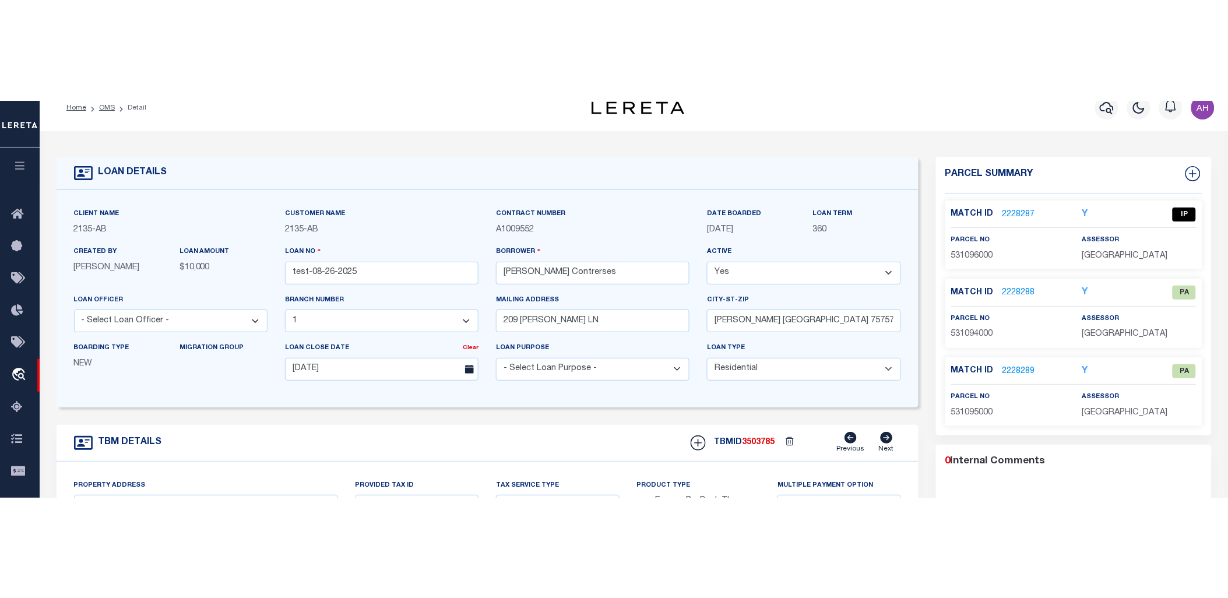
scroll to position [9, 0]
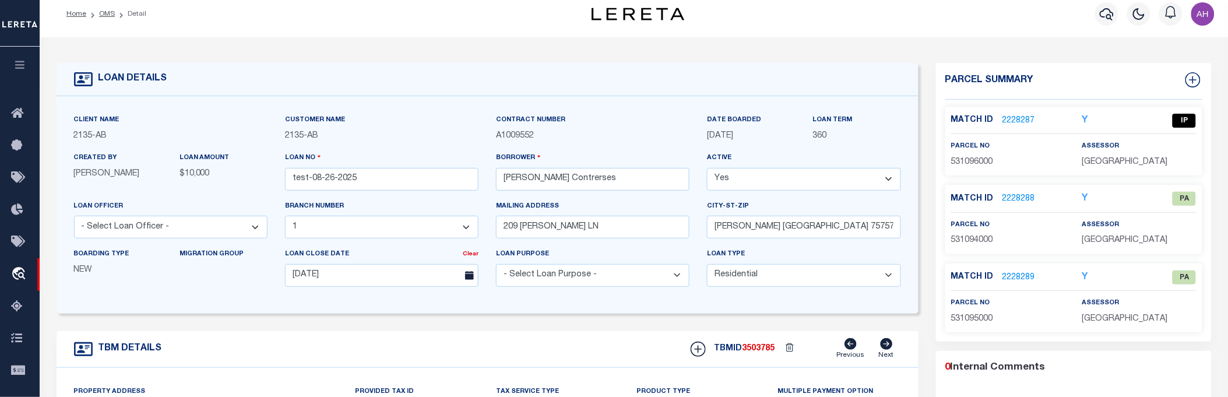
click at [1028, 118] on link "2228287" at bounding box center [1019, 121] width 33 height 12
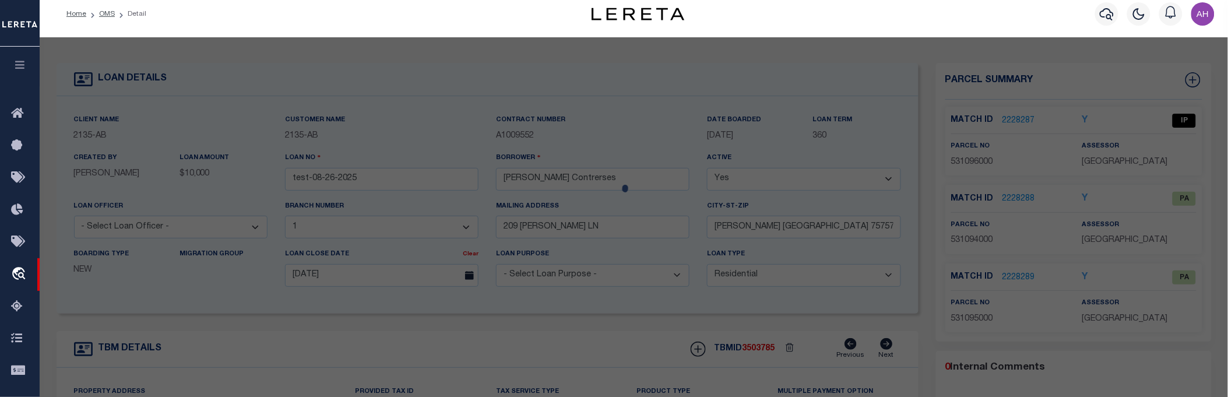
select select "AS"
select select
checkbox input "false"
select select "IP"
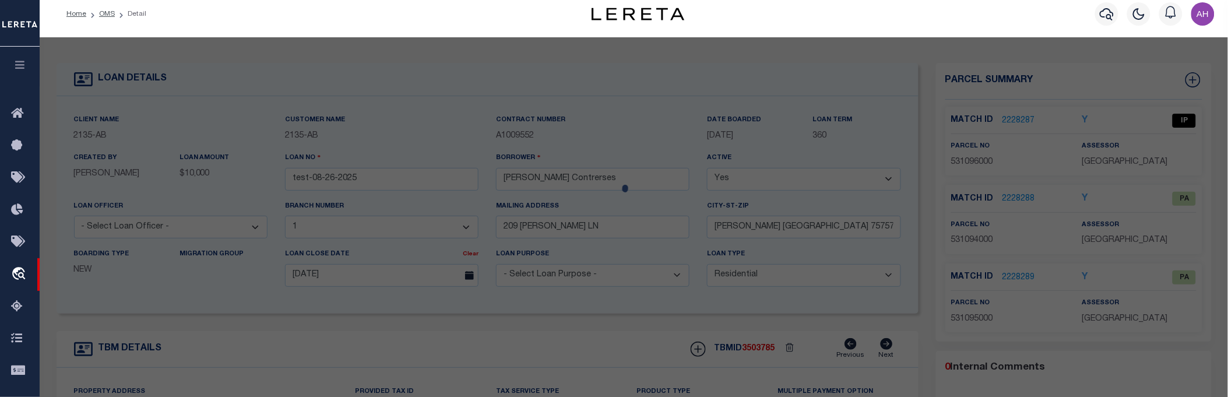
type input "[PERSON_NAME] & [PERSON_NAME]"
select select "ATL"
select select
type input "209 [PERSON_NAME] LN"
checkbox input "false"
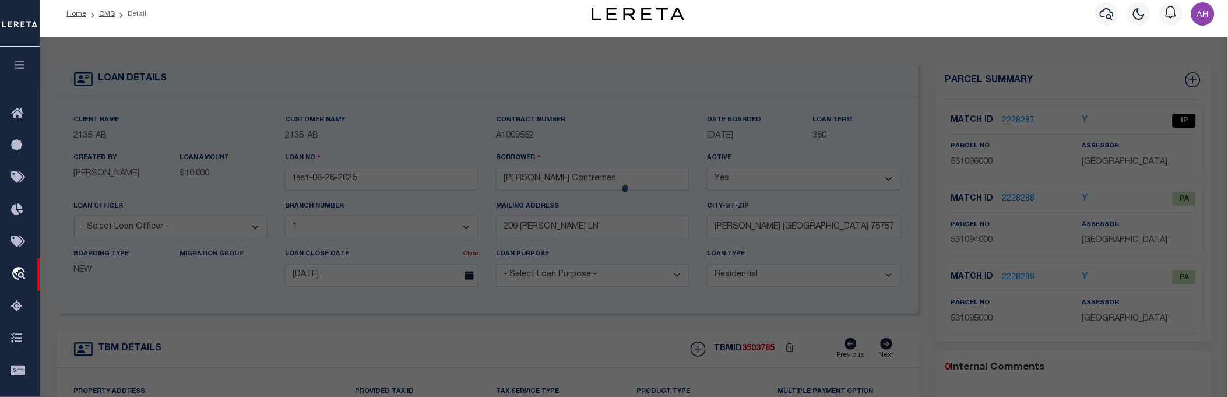
type input "[PERSON_NAME], [GEOGRAPHIC_DATA] 75757"
type textarea "LOT 144 BLK 1 [GEOGRAPHIC_DATA] [GEOGRAPHIC_DATA] 85 X 110 - BISD"
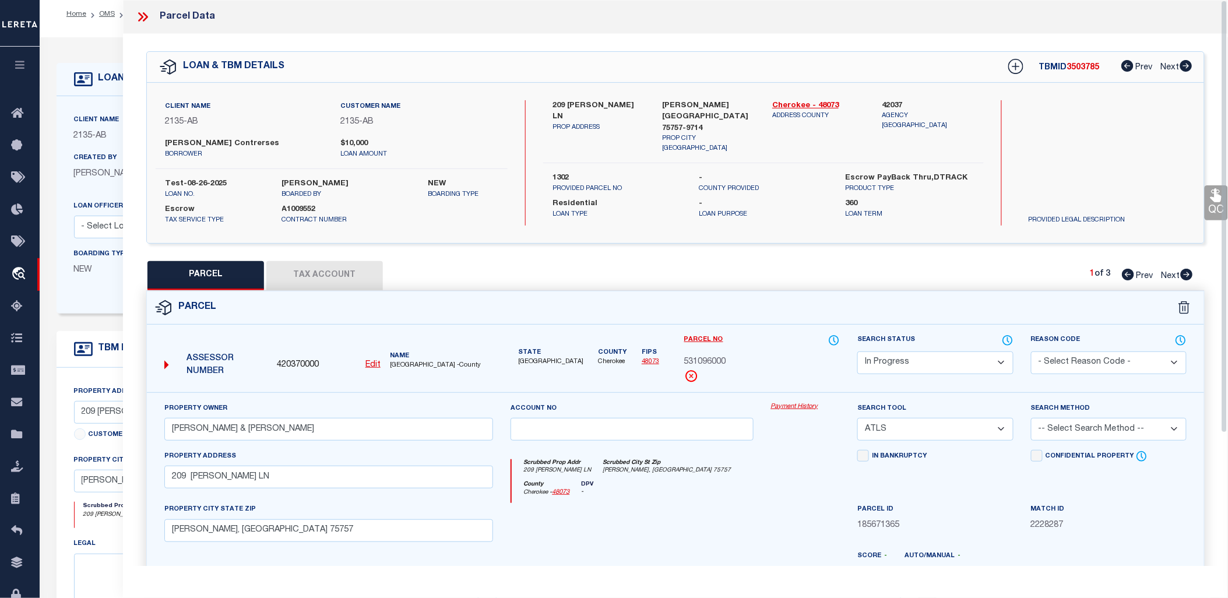
click at [153, 20] on div at bounding box center [147, 16] width 24 height 15
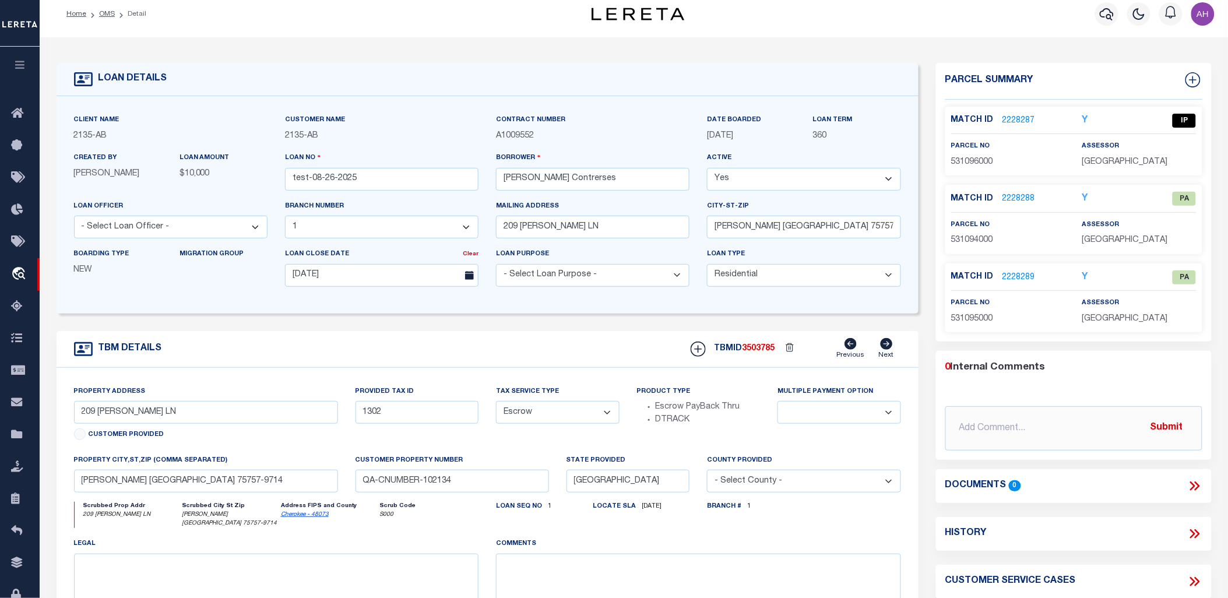
click at [1197, 534] on icon at bounding box center [1196, 533] width 5 height 9
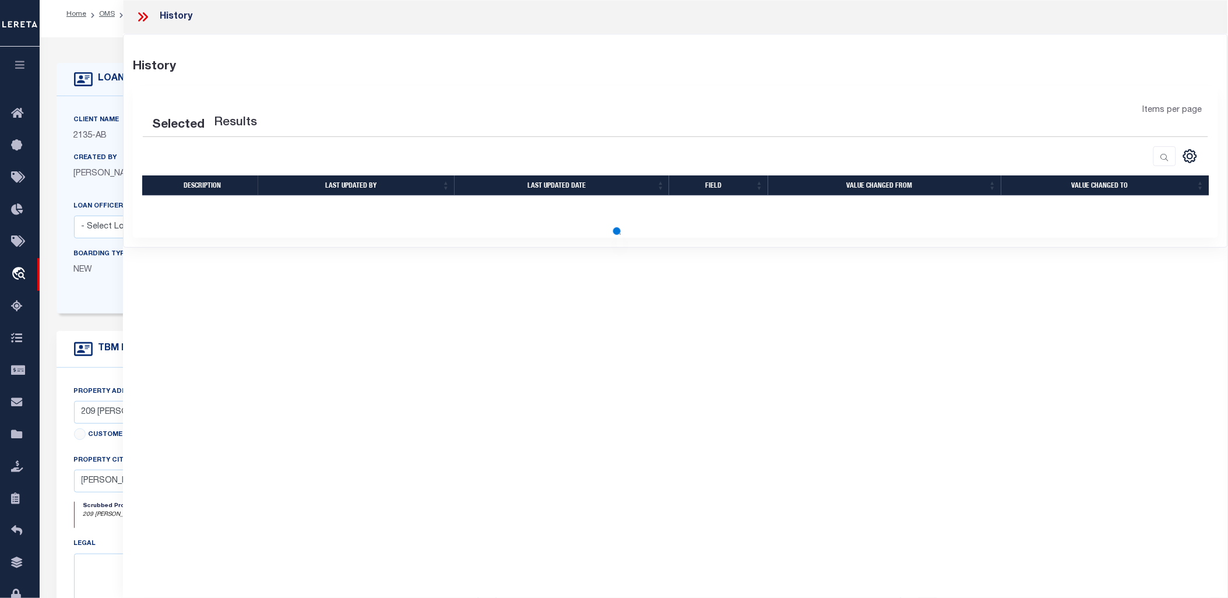
select select "100"
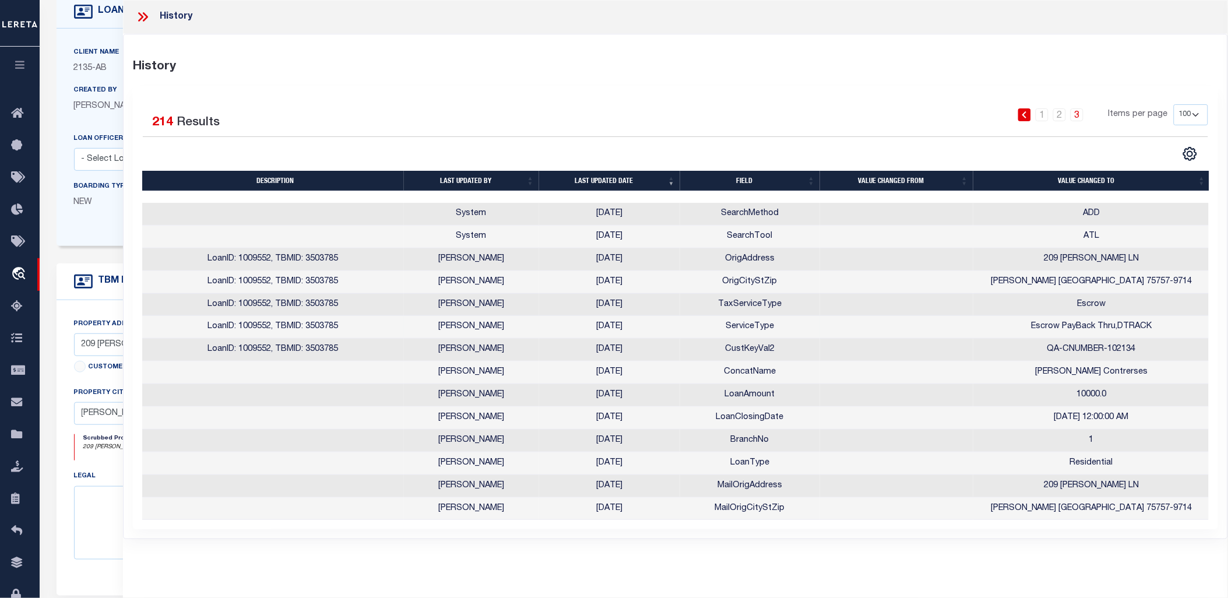
scroll to position [0, 0]
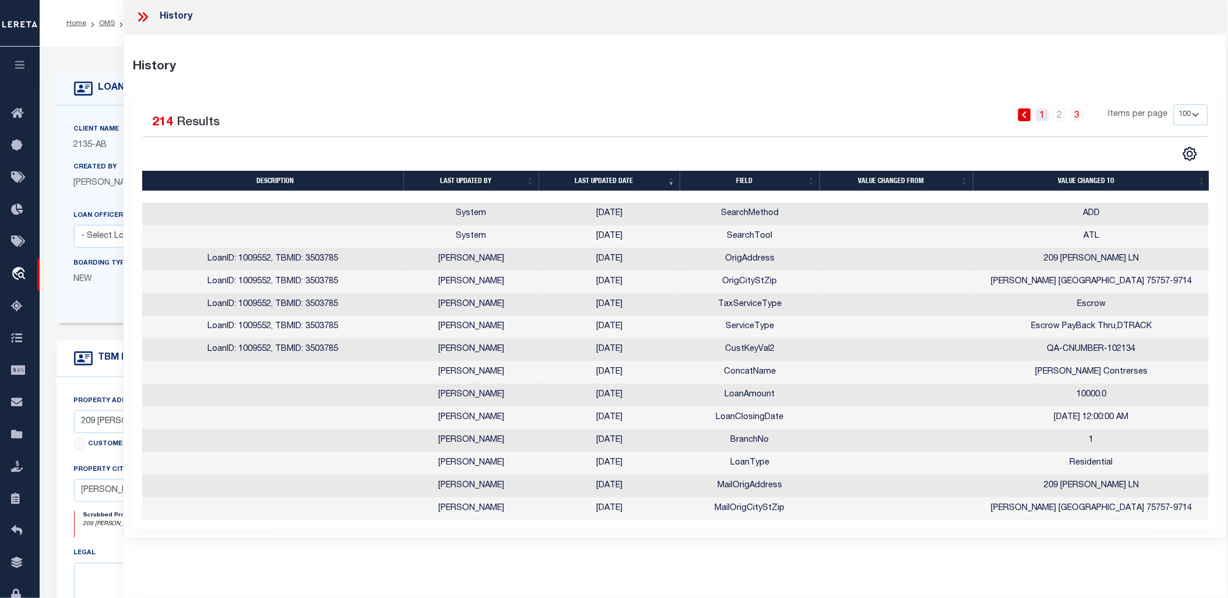
click at [1047, 114] on link "1" at bounding box center [1042, 114] width 13 height 13
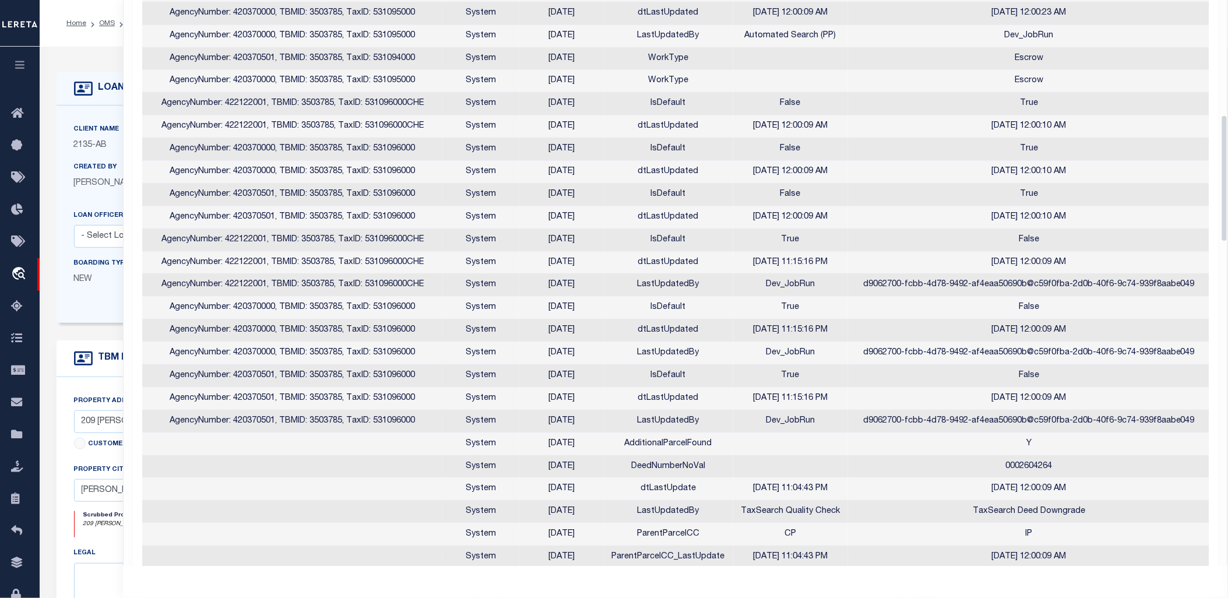
scroll to position [511, 0]
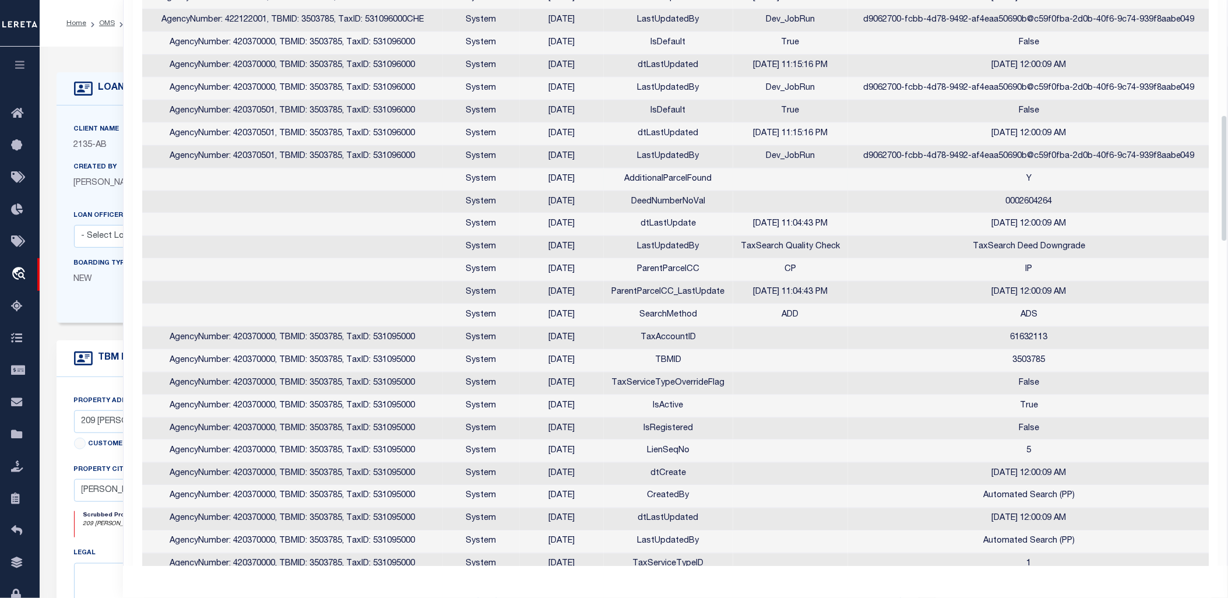
click at [1174, 184] on td "Y" at bounding box center [1029, 179] width 363 height 23
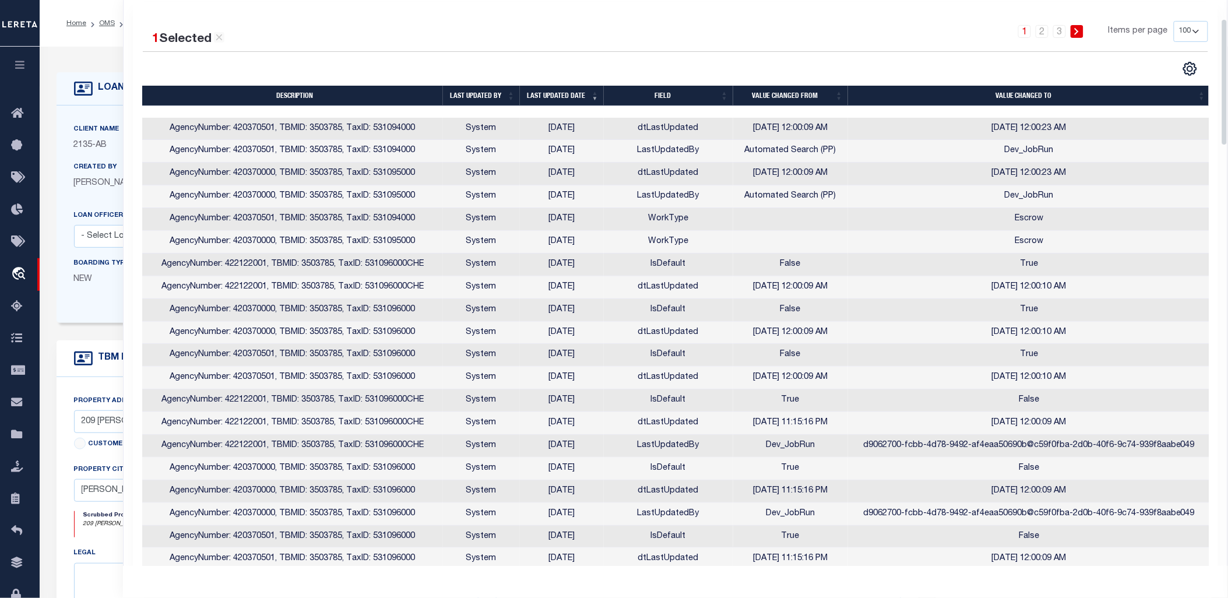
scroll to position [0, 0]
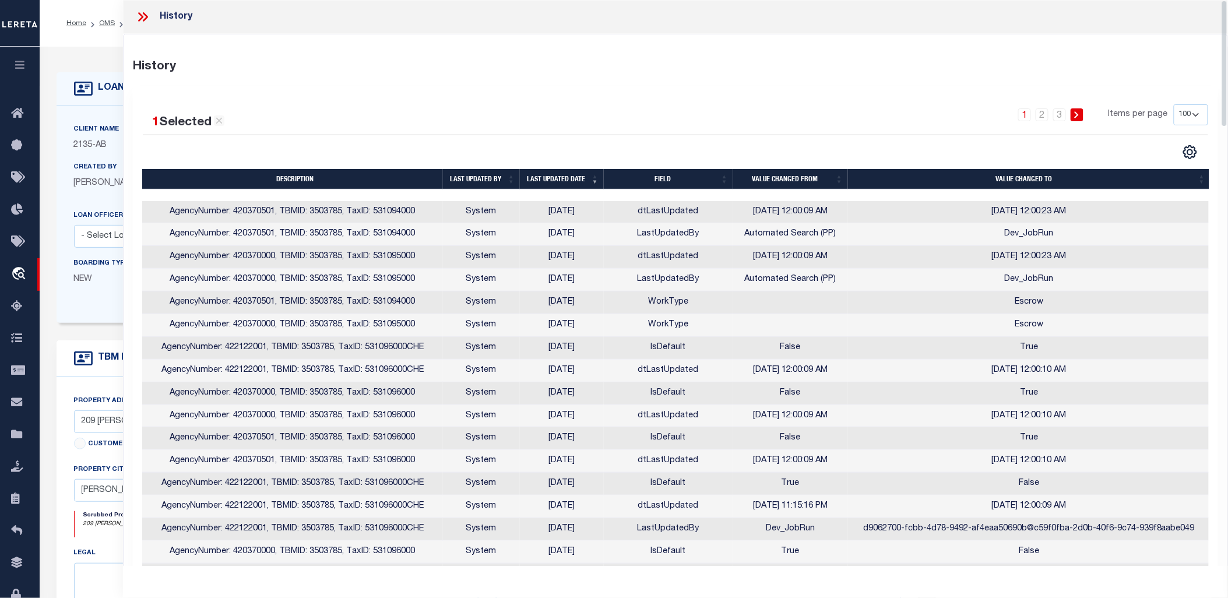
click at [149, 16] on icon at bounding box center [142, 16] width 15 height 15
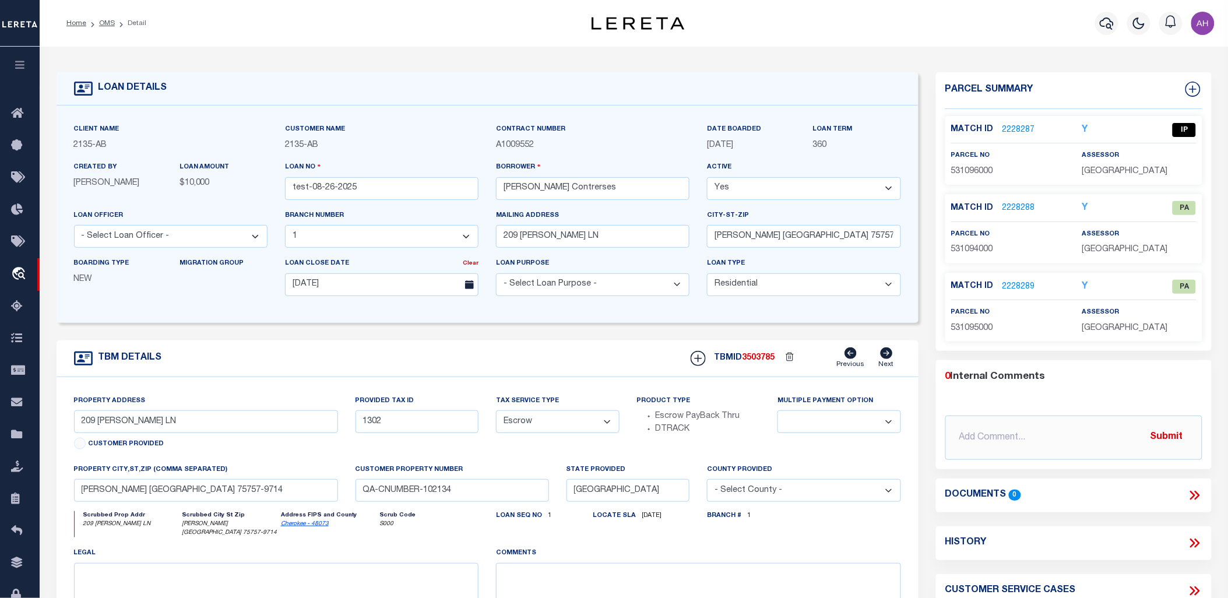
click at [1010, 125] on link "2228287" at bounding box center [1019, 130] width 33 height 12
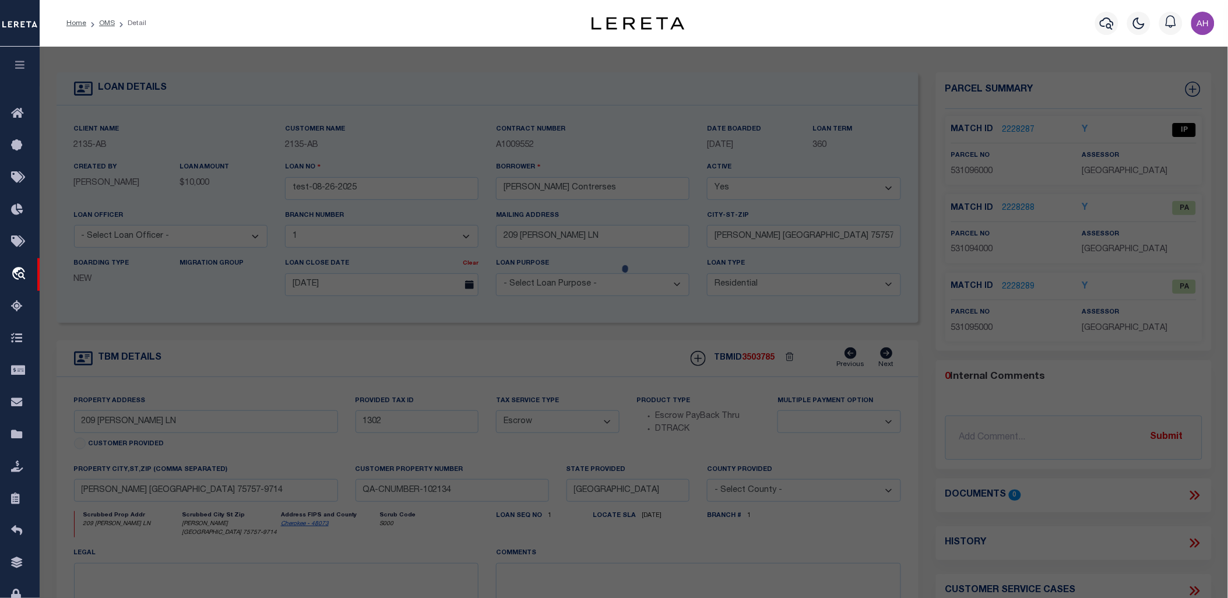
select select "AS"
select select
checkbox input "false"
select select "IP"
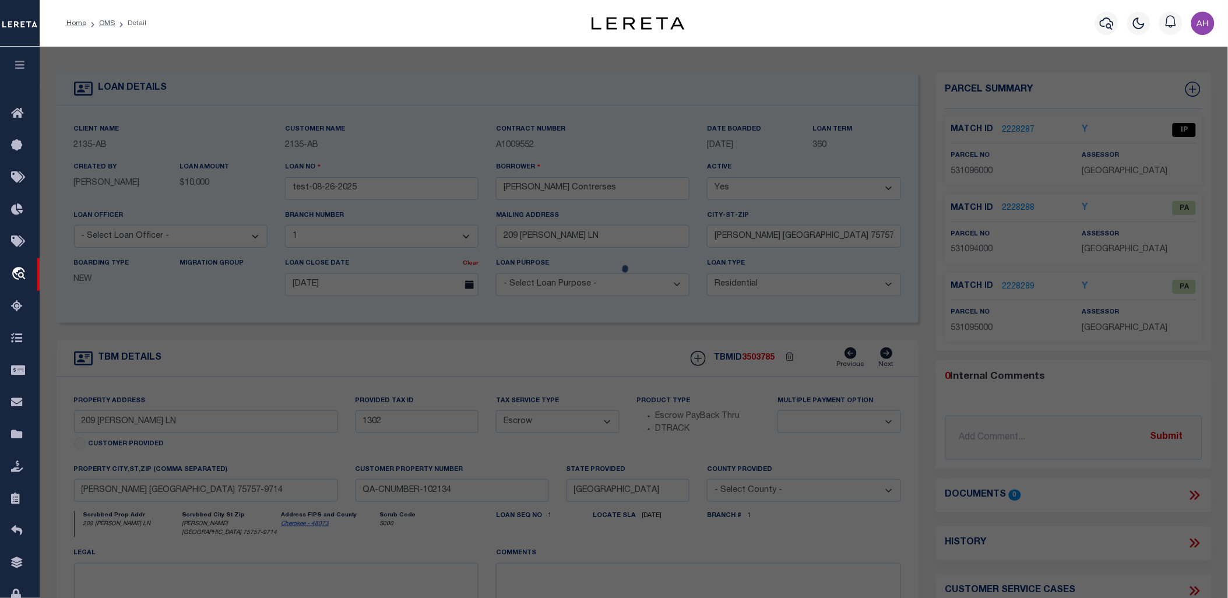
type input "[PERSON_NAME] & [PERSON_NAME]"
select select "ATL"
select select
type input "209 [PERSON_NAME] LN"
checkbox input "false"
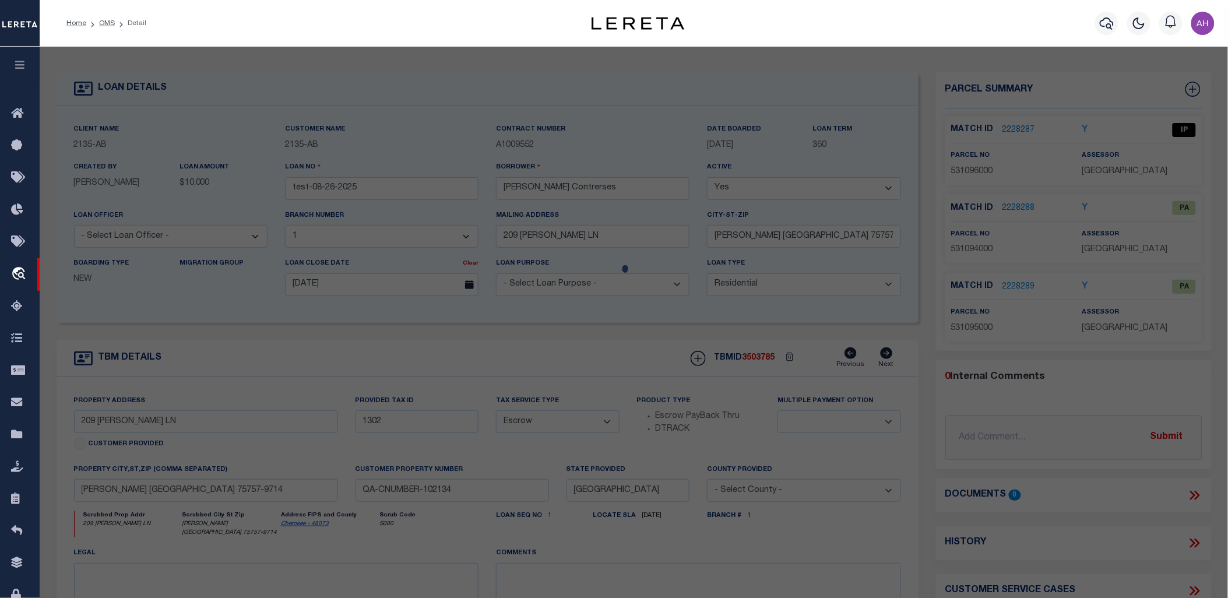
type input "[PERSON_NAME], [GEOGRAPHIC_DATA] 75757"
type textarea "LOT 144 BLK 1 [GEOGRAPHIC_DATA] [GEOGRAPHIC_DATA] 85 X 110 - BISD"
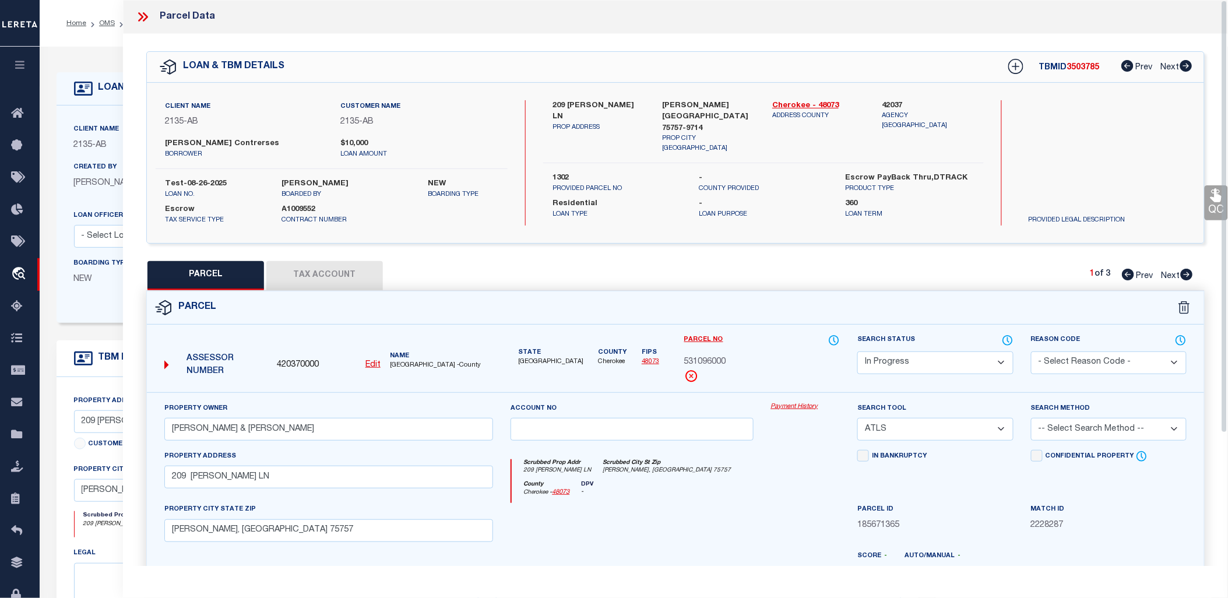
click at [846, 254] on div "QC QC QC" at bounding box center [675, 387] width 1105 height 706
click at [140, 7] on div "Parcel Data" at bounding box center [675, 17] width 1105 height 34
click at [142, 15] on icon at bounding box center [142, 16] width 15 height 15
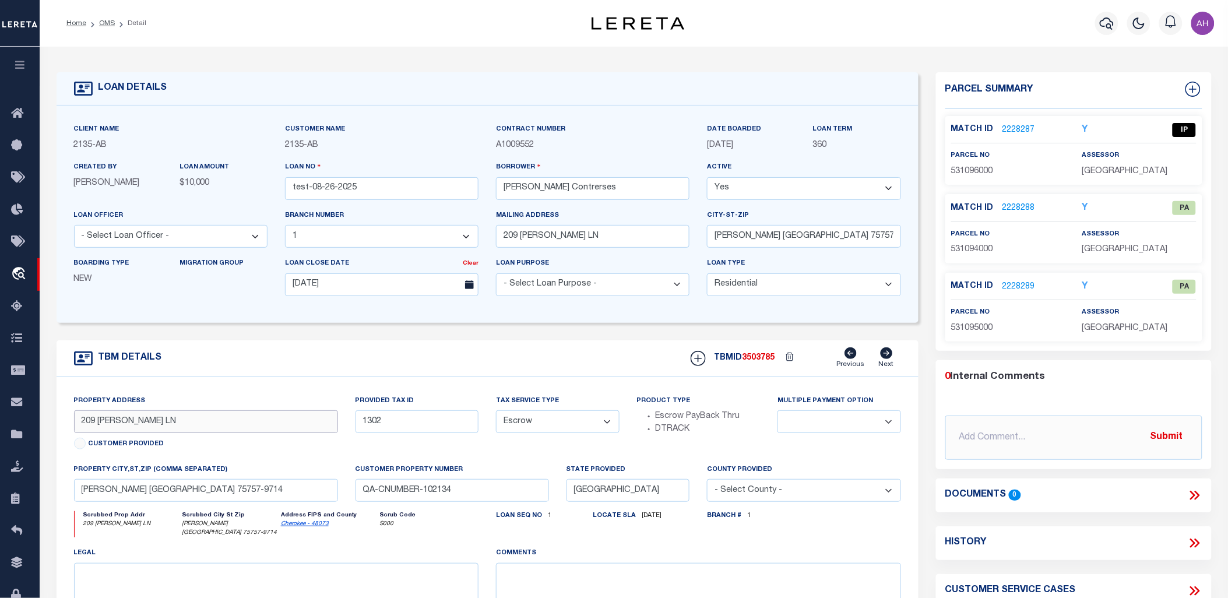
drag, startPoint x: 161, startPoint y: 419, endPoint x: -8, endPoint y: 410, distance: 169.3
click at [0, 410] on html "Home OMS Detail" at bounding box center [614, 447] width 1228 height 895
click at [204, 486] on input "[PERSON_NAME] [GEOGRAPHIC_DATA] 75757-9714" at bounding box center [206, 490] width 264 height 23
